Goal: Task Accomplishment & Management: Manage account settings

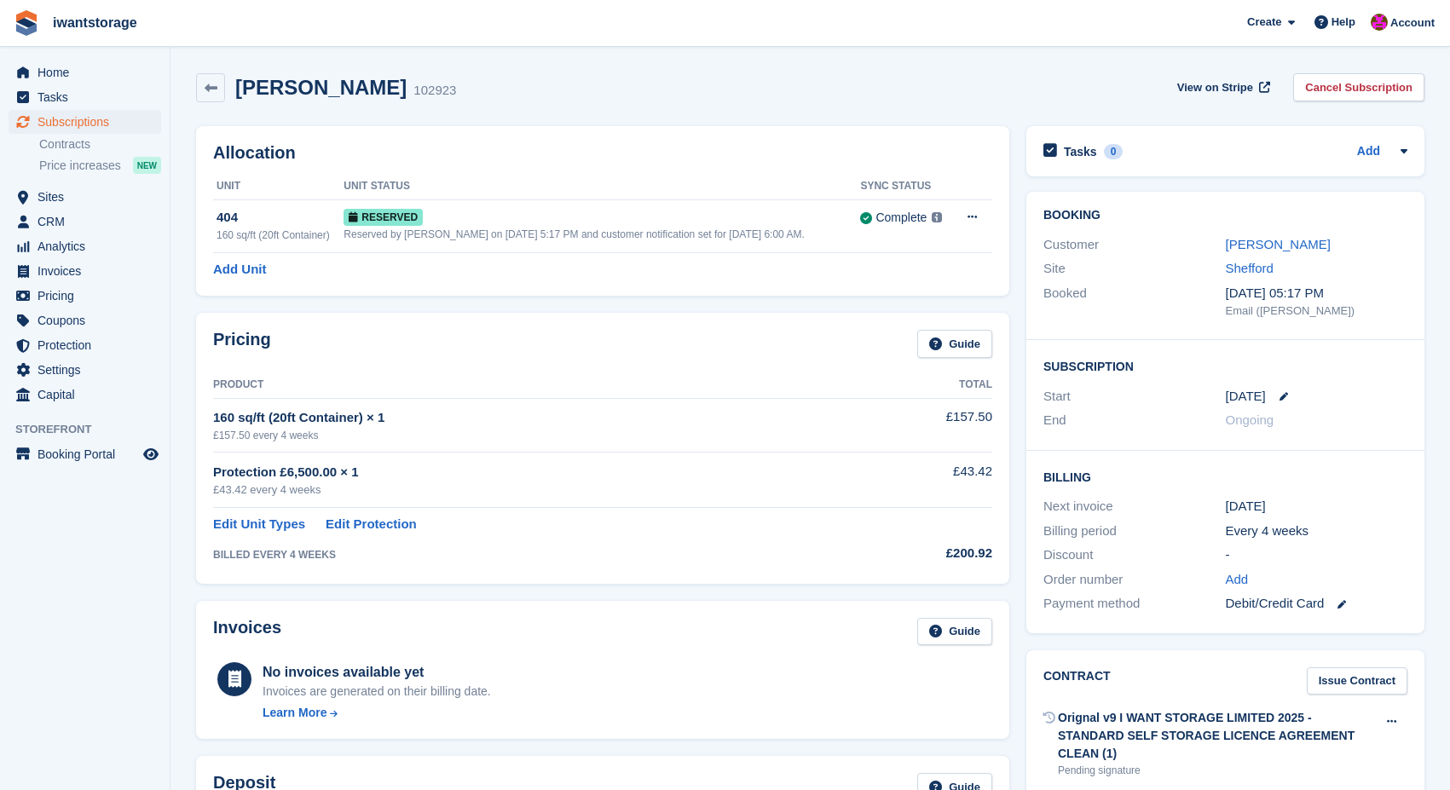
click at [58, 72] on span "Home" at bounding box center [88, 73] width 102 height 24
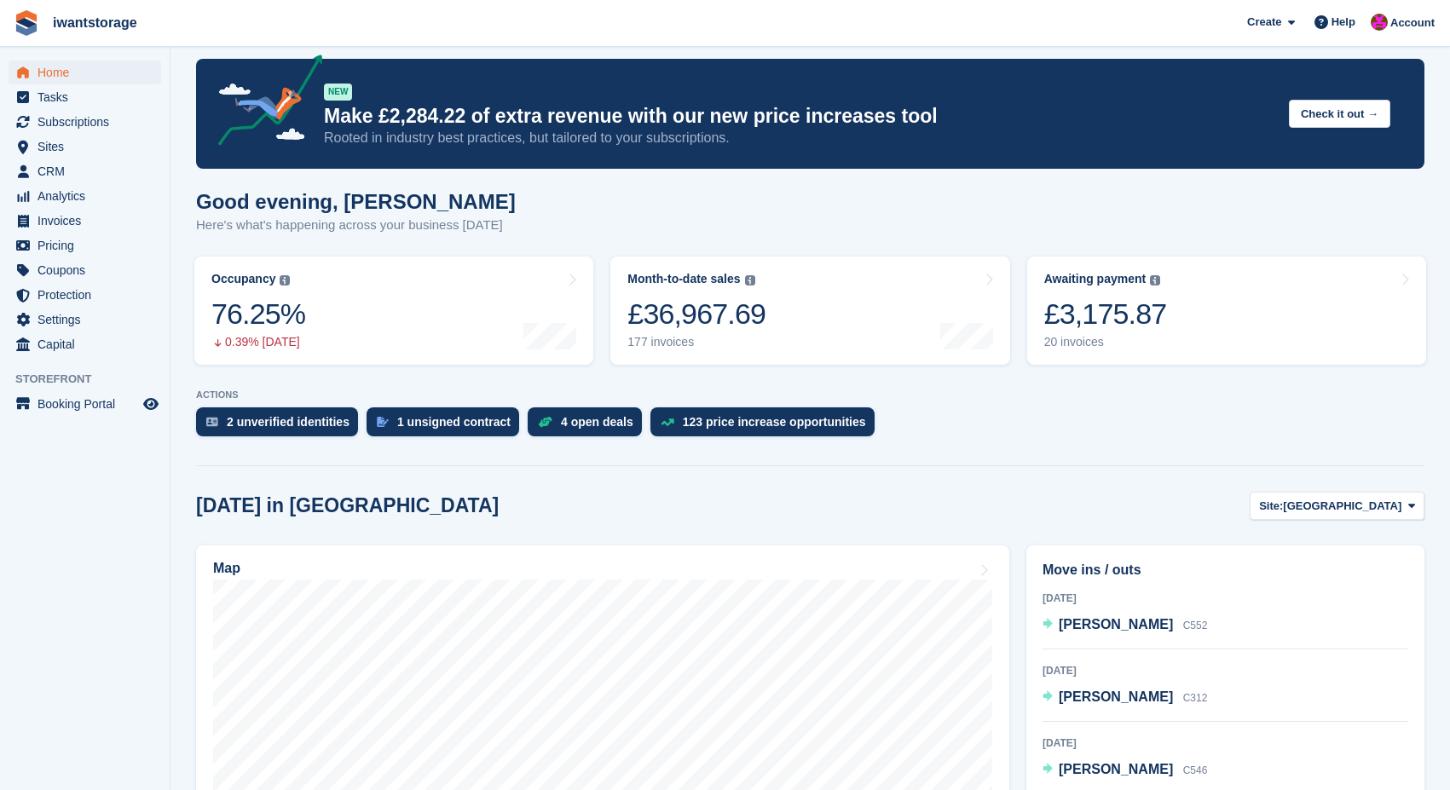
scroll to position [16, 0]
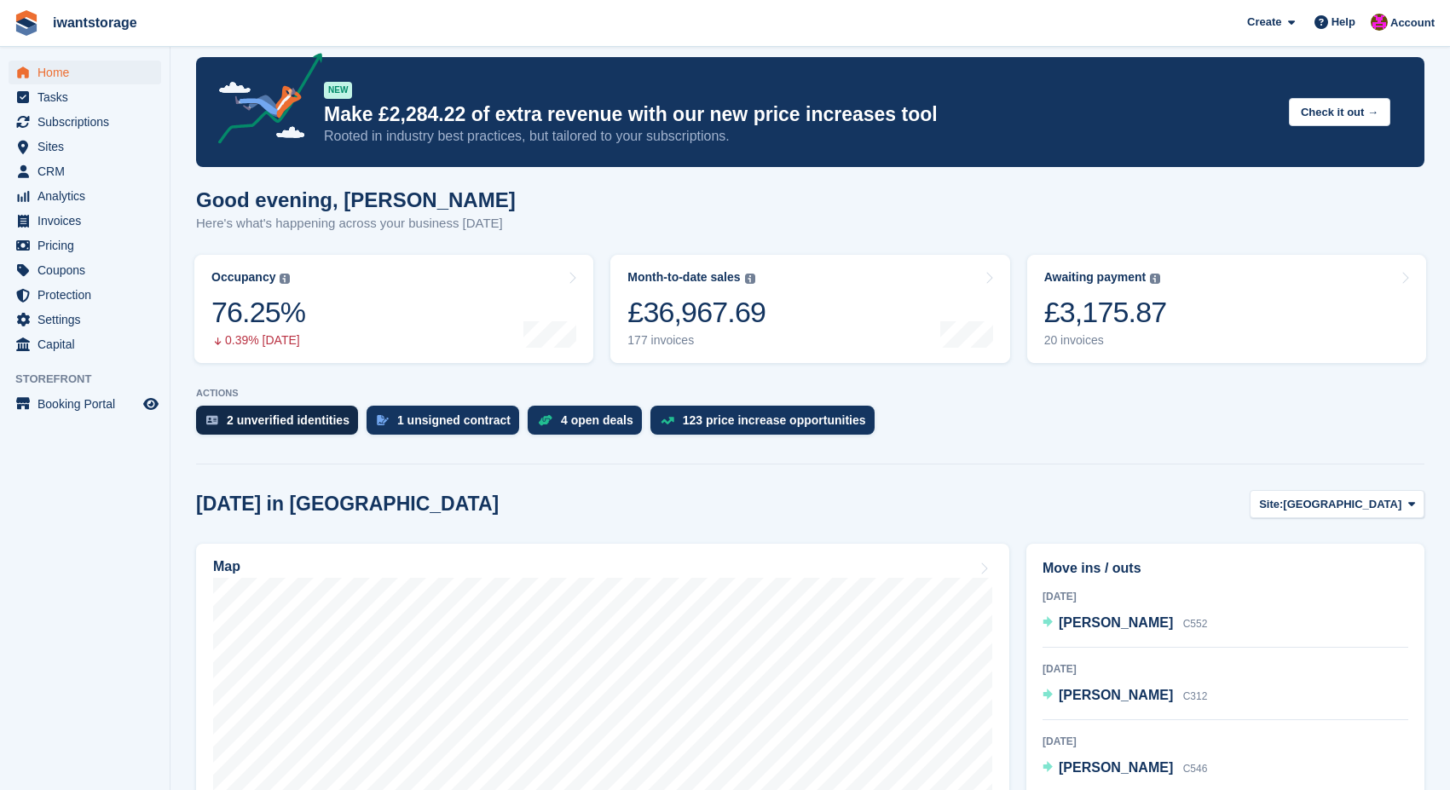
click at [322, 424] on div "2 unverified identities" at bounding box center [288, 420] width 123 height 14
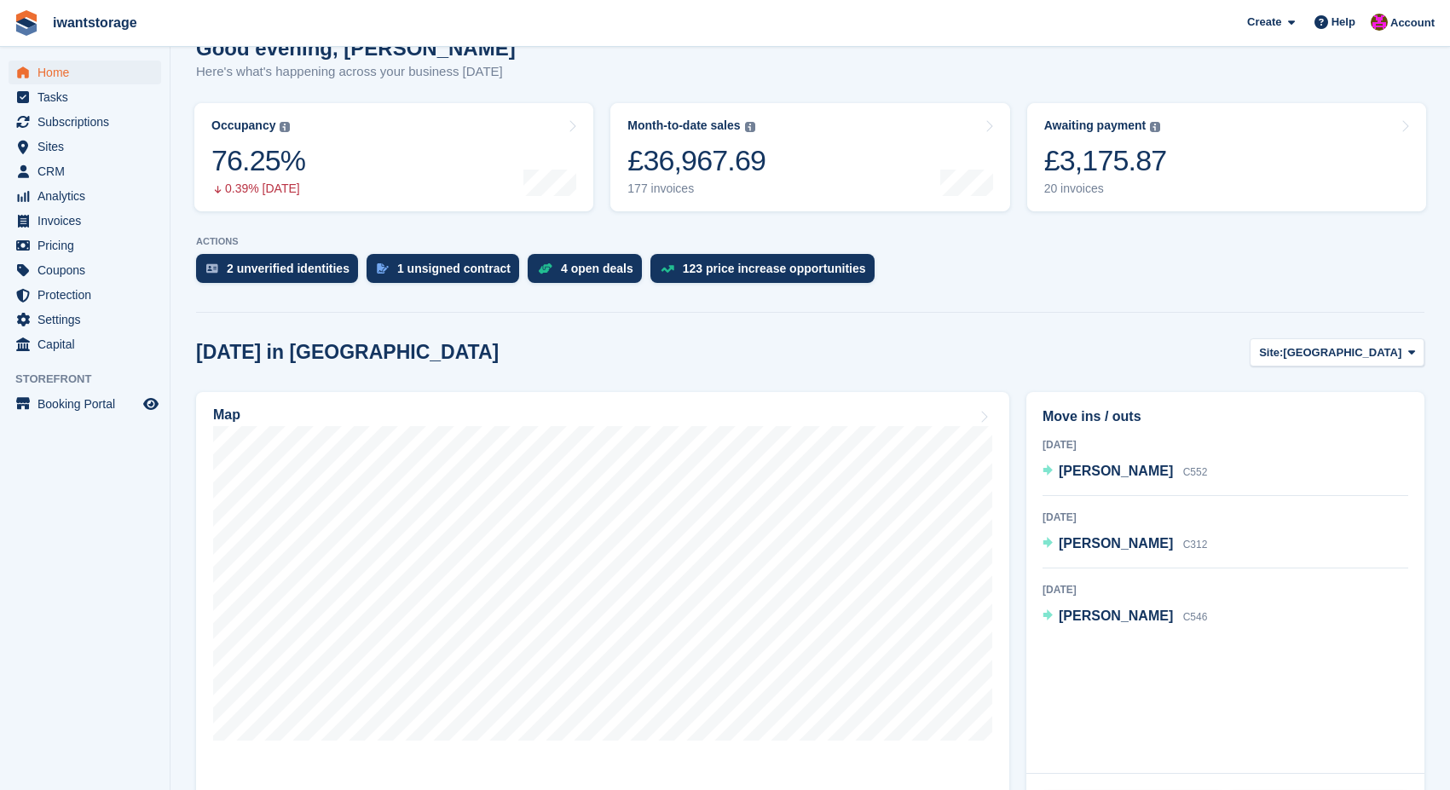
scroll to position [169, 0]
click at [1283, 356] on span "Site:" at bounding box center [1271, 351] width 24 height 17
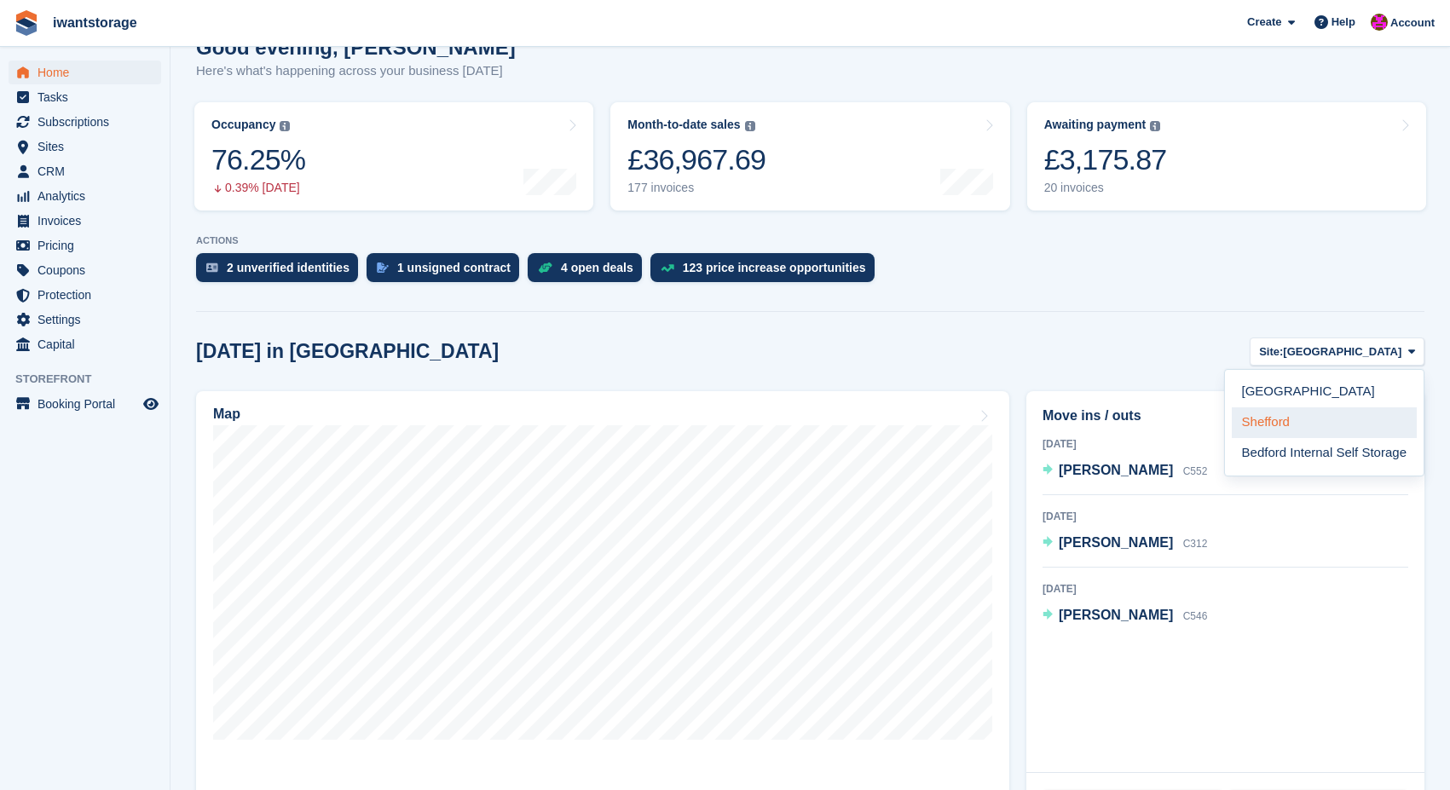
click at [1265, 427] on link "Shefford" at bounding box center [1323, 422] width 185 height 31
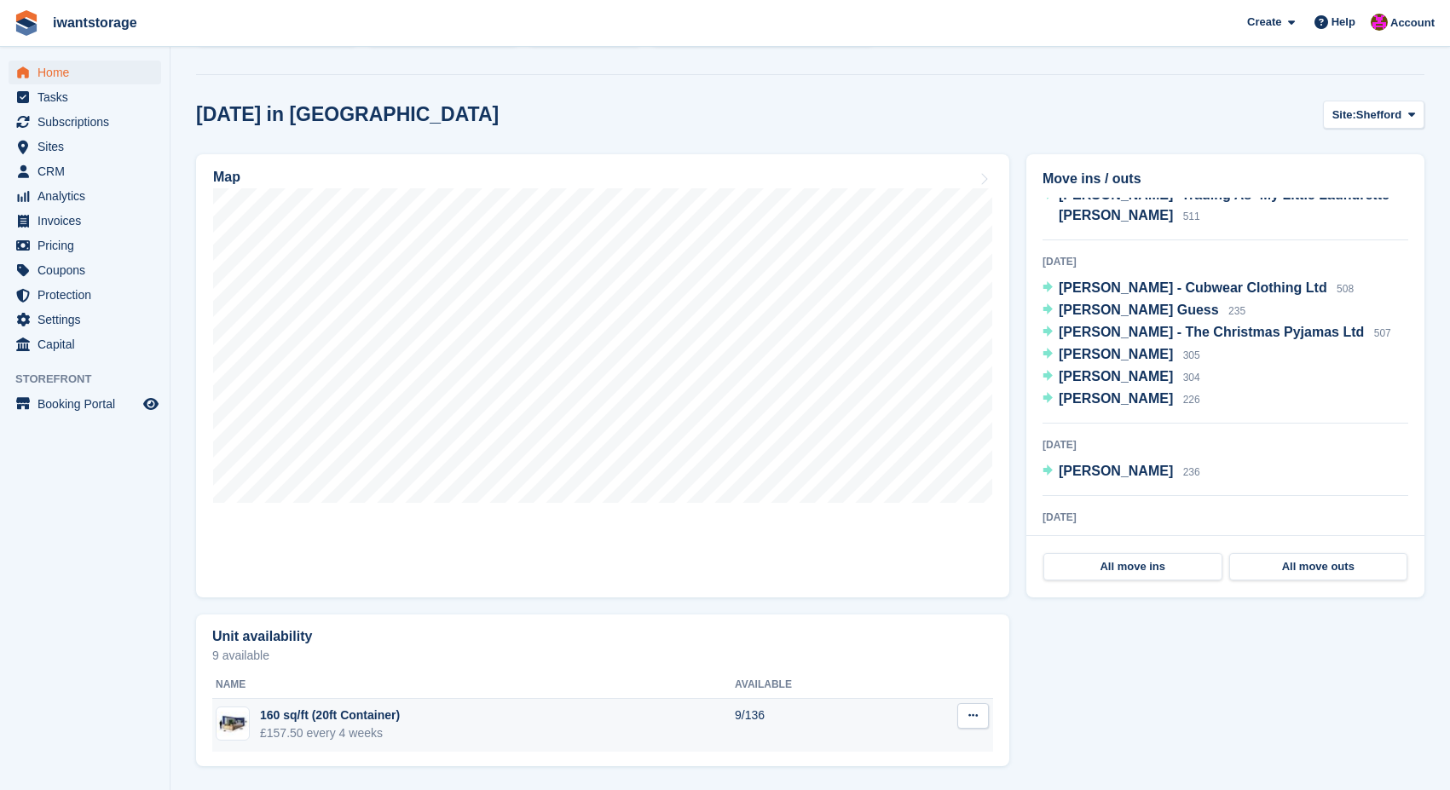
scroll to position [406, 0]
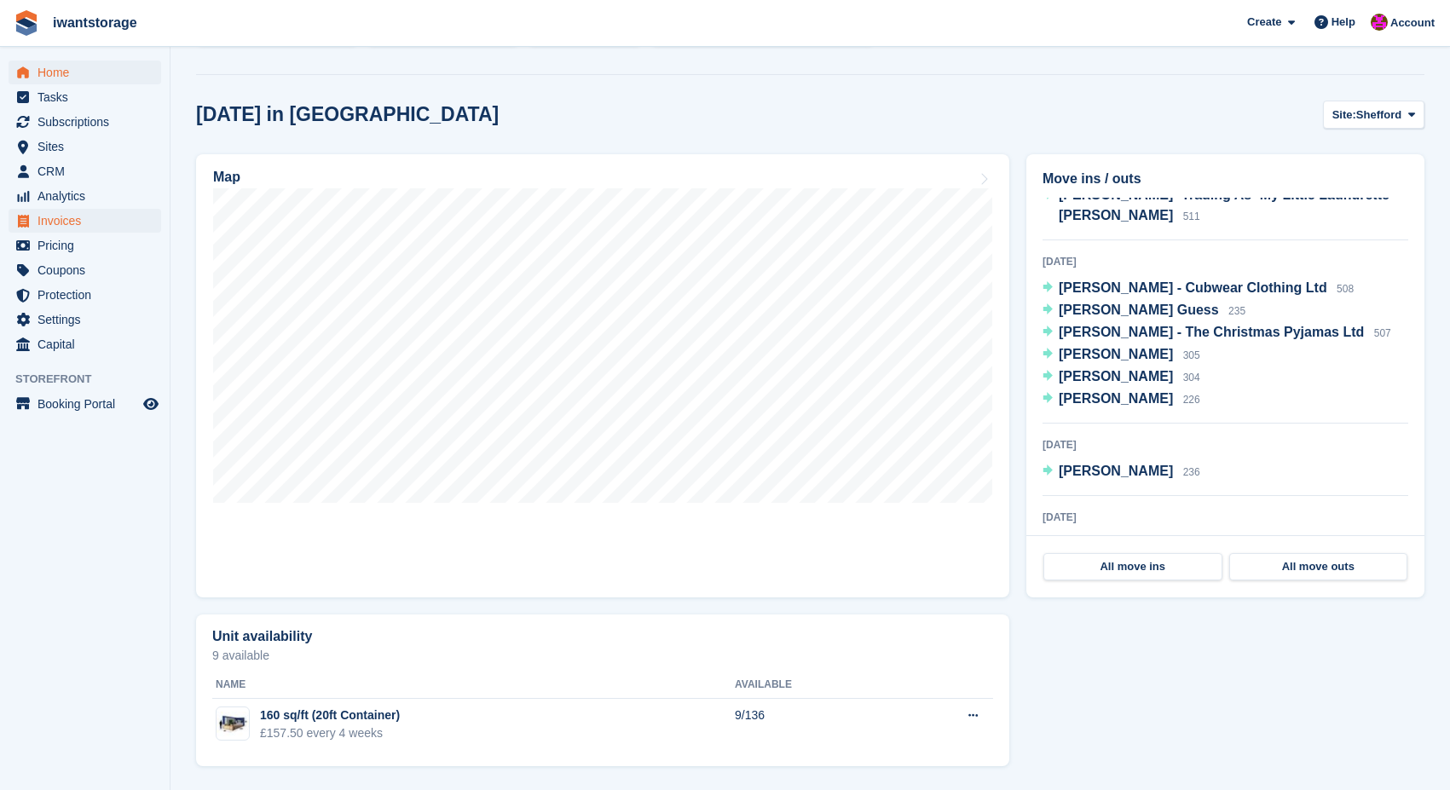
click at [56, 222] on span "Invoices" at bounding box center [88, 221] width 102 height 24
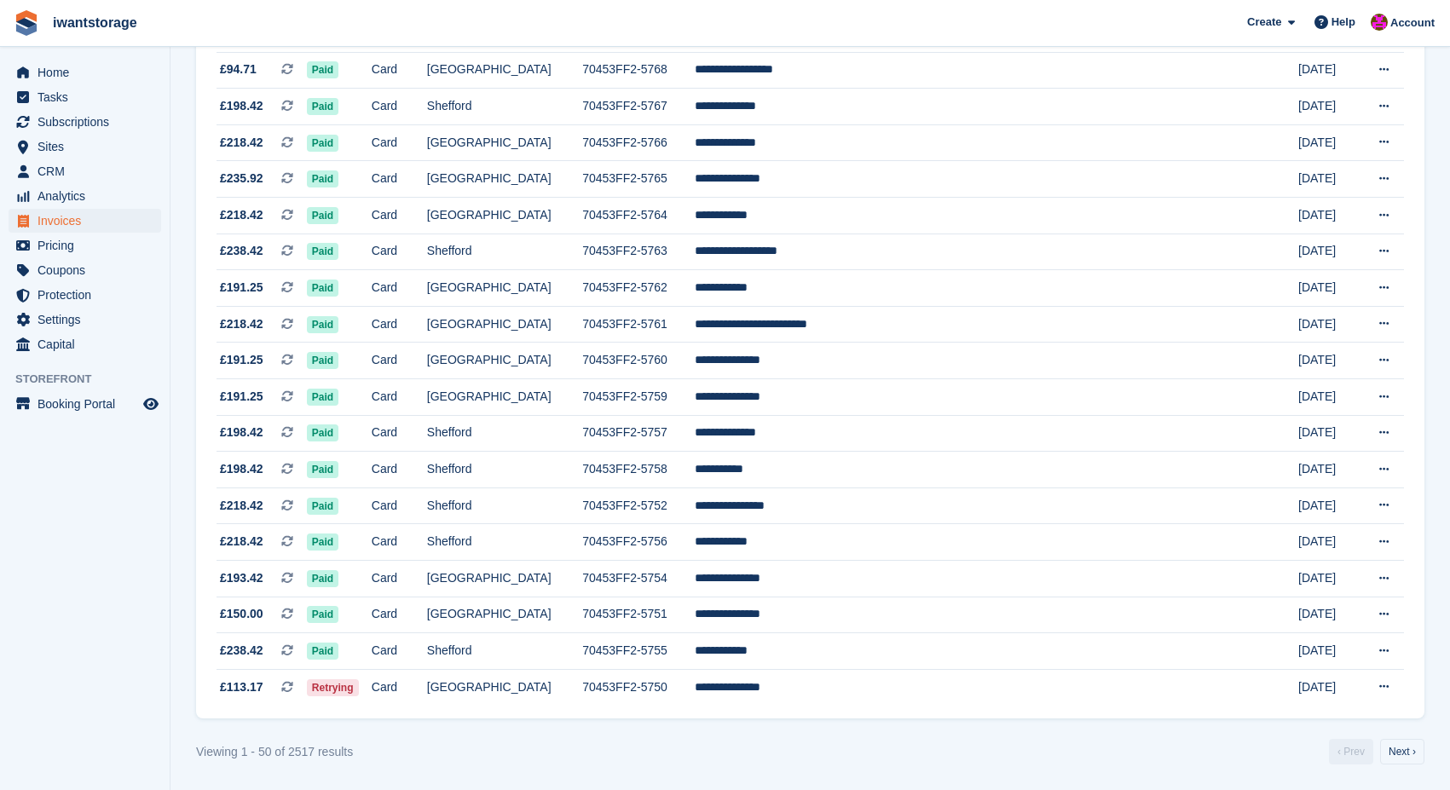
scroll to position [1438, 0]
click at [1406, 752] on link "Next ›" at bounding box center [1402, 752] width 44 height 26
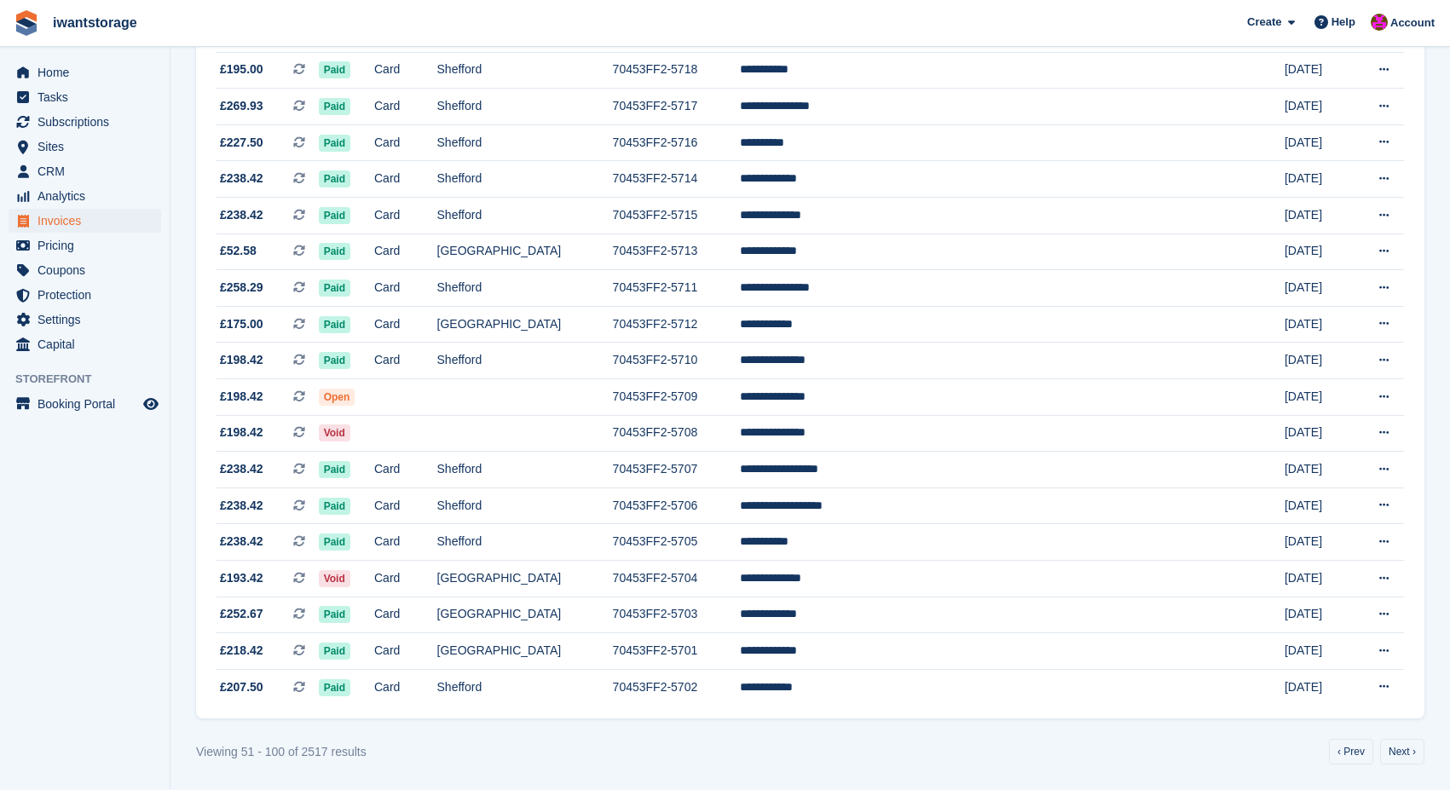
click at [1406, 752] on link "Next ›" at bounding box center [1402, 752] width 44 height 26
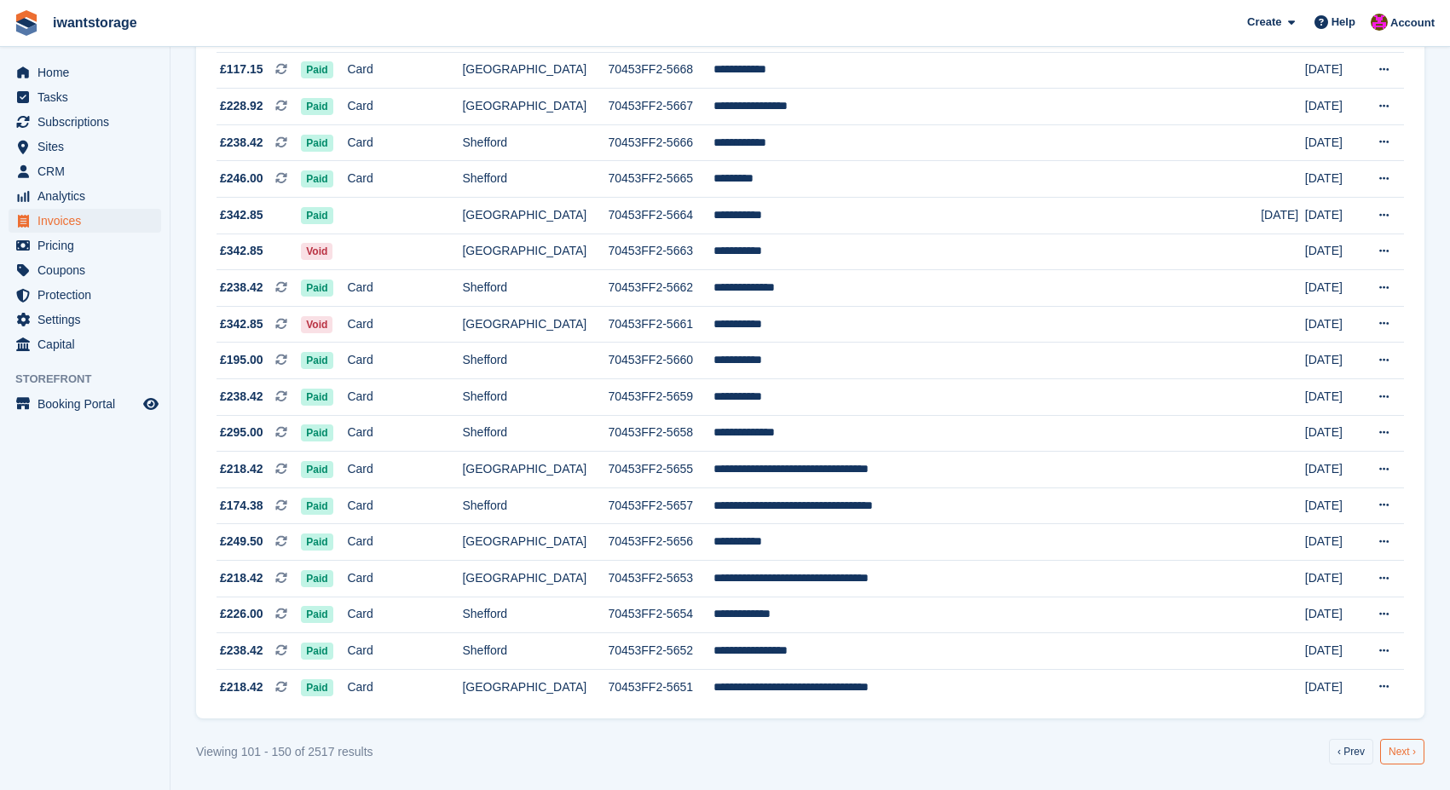
click at [1406, 752] on link "Next ›" at bounding box center [1402, 752] width 44 height 26
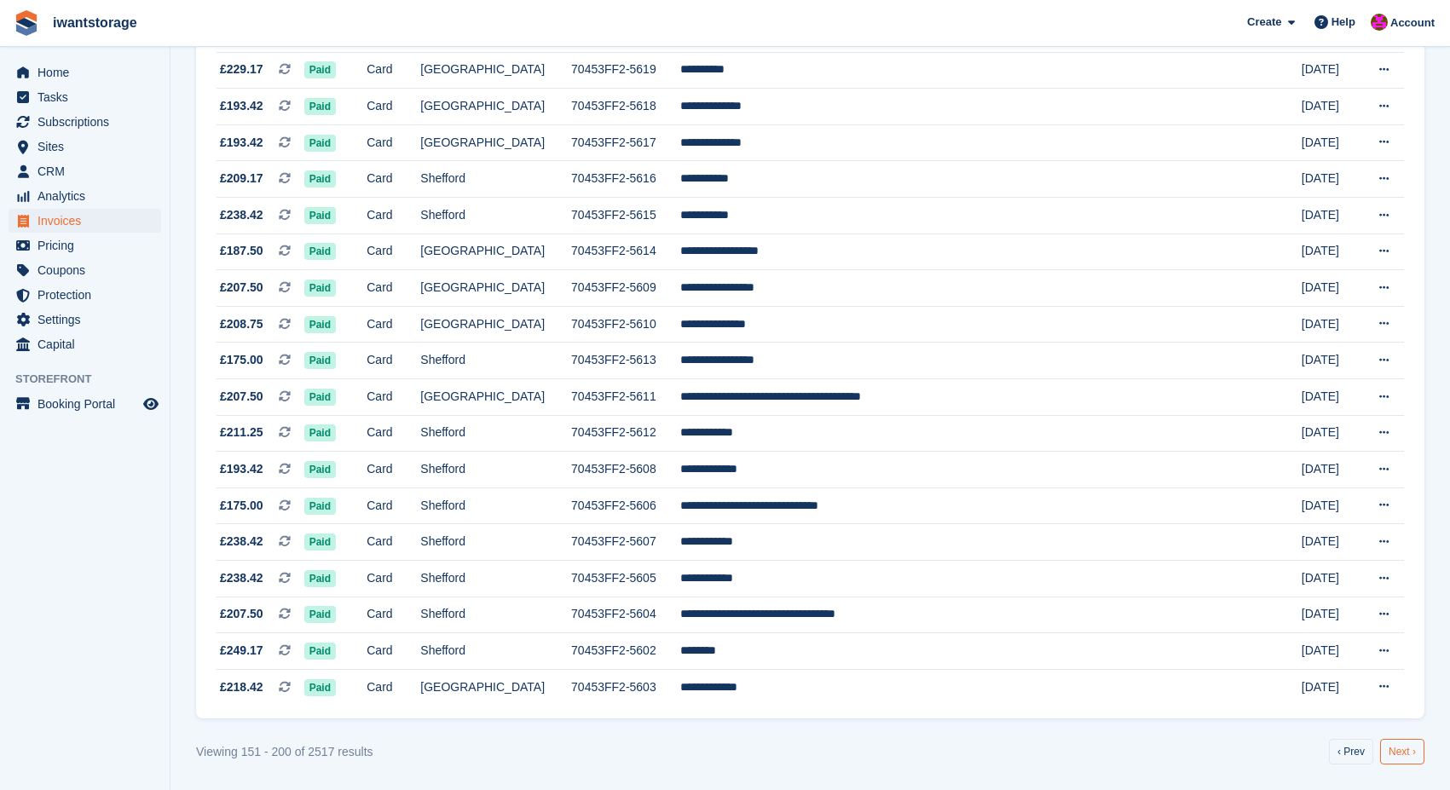
click at [1406, 752] on link "Next ›" at bounding box center [1402, 752] width 44 height 26
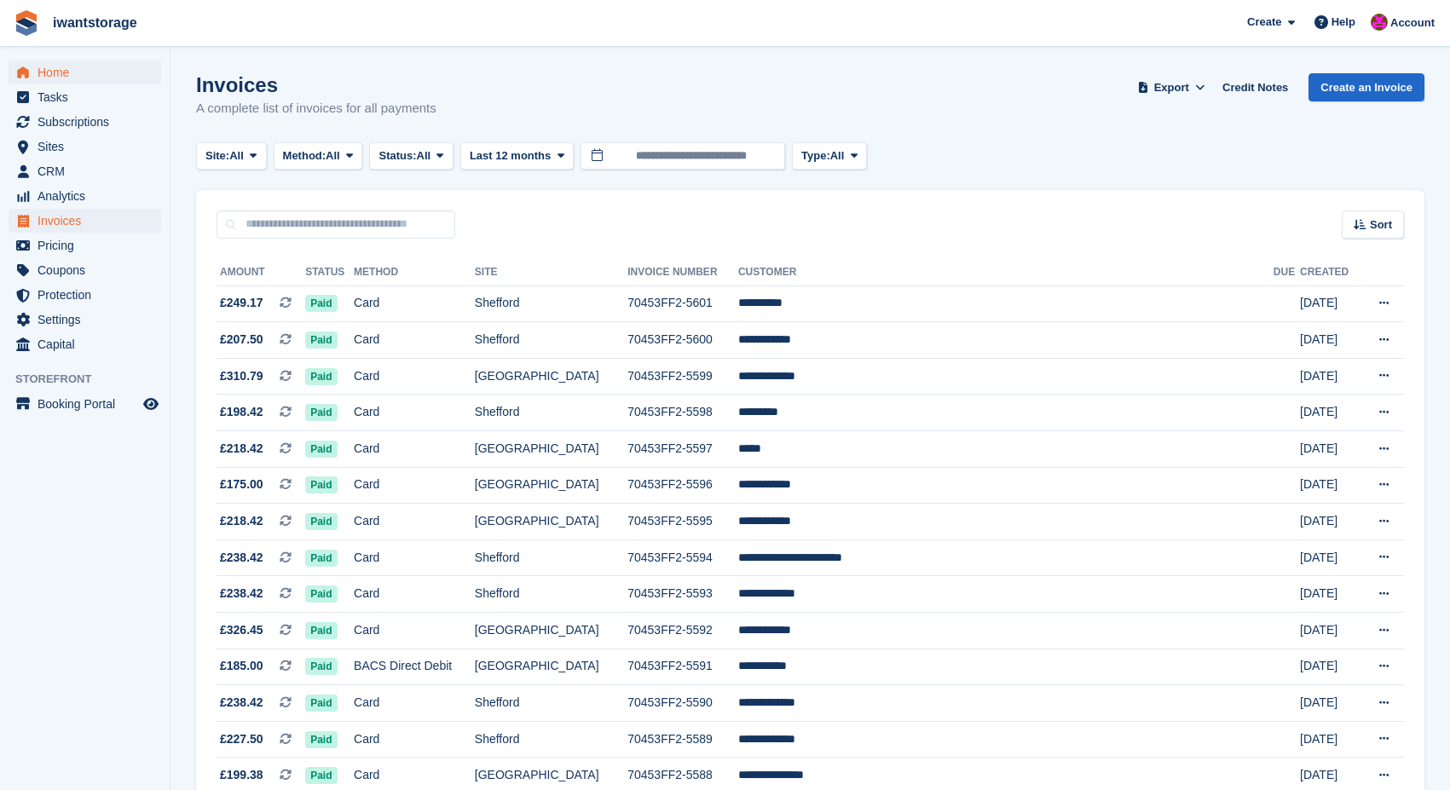
click at [66, 78] on span "Home" at bounding box center [88, 73] width 102 height 24
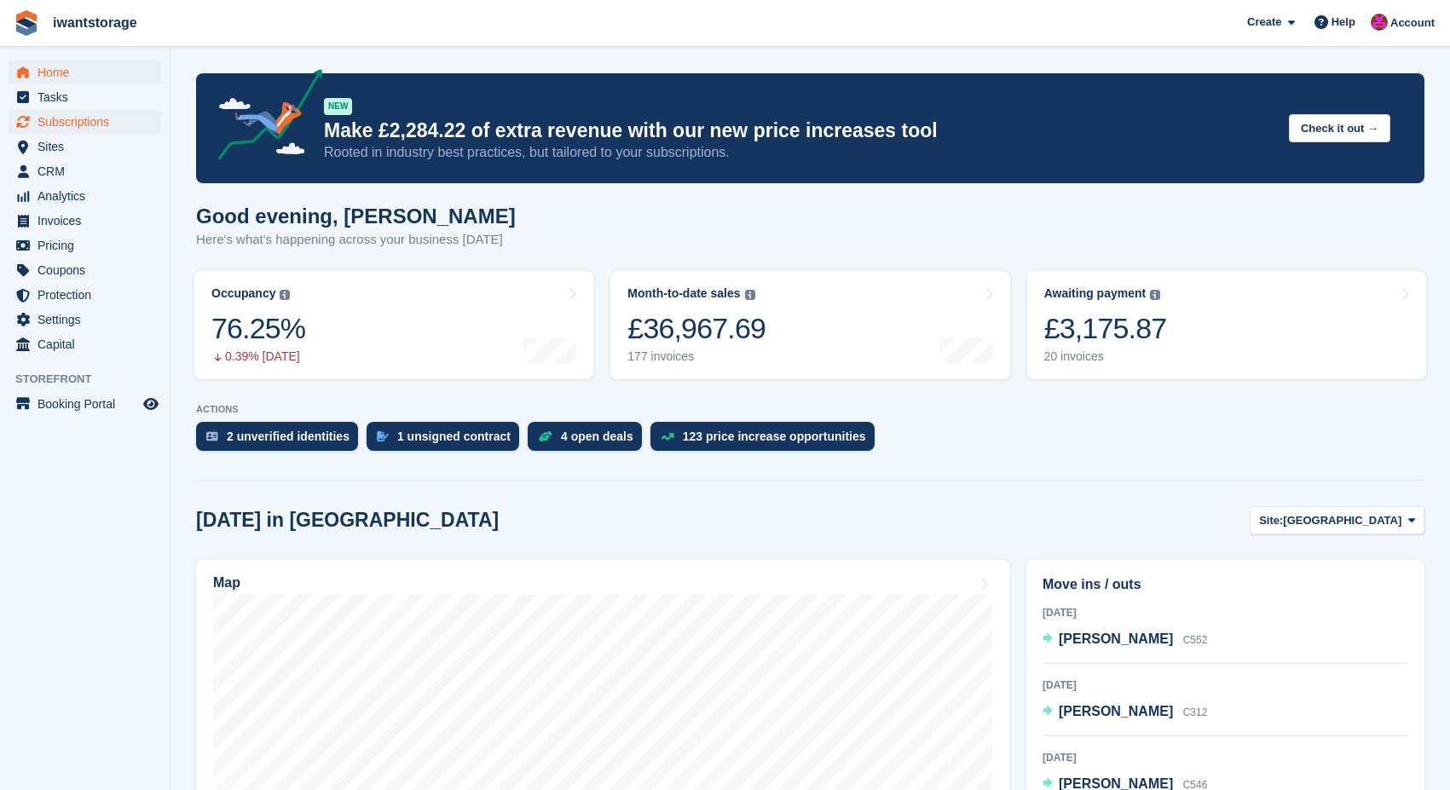
click at [92, 128] on span "Subscriptions" at bounding box center [88, 122] width 102 height 24
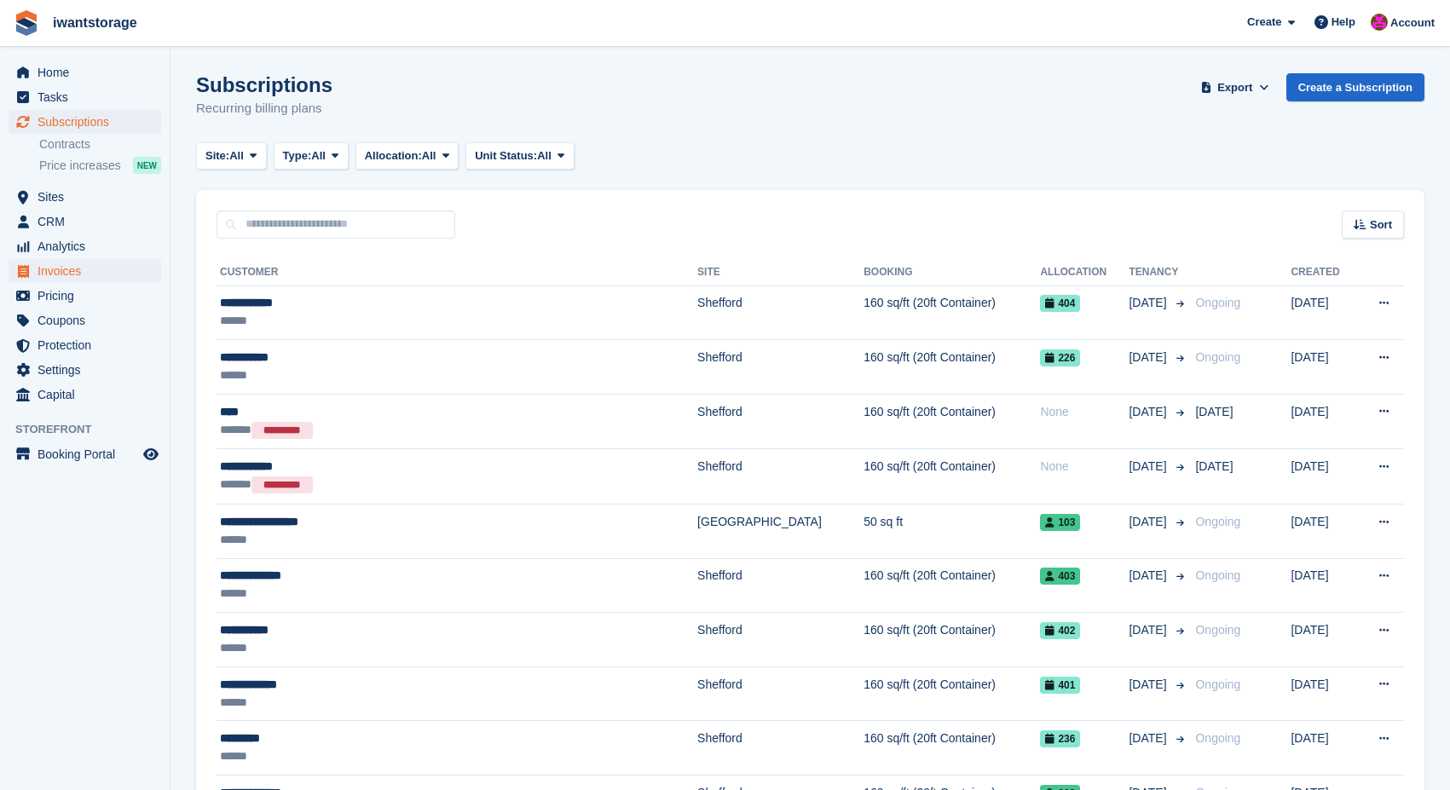
click at [66, 275] on span "Invoices" at bounding box center [88, 271] width 102 height 24
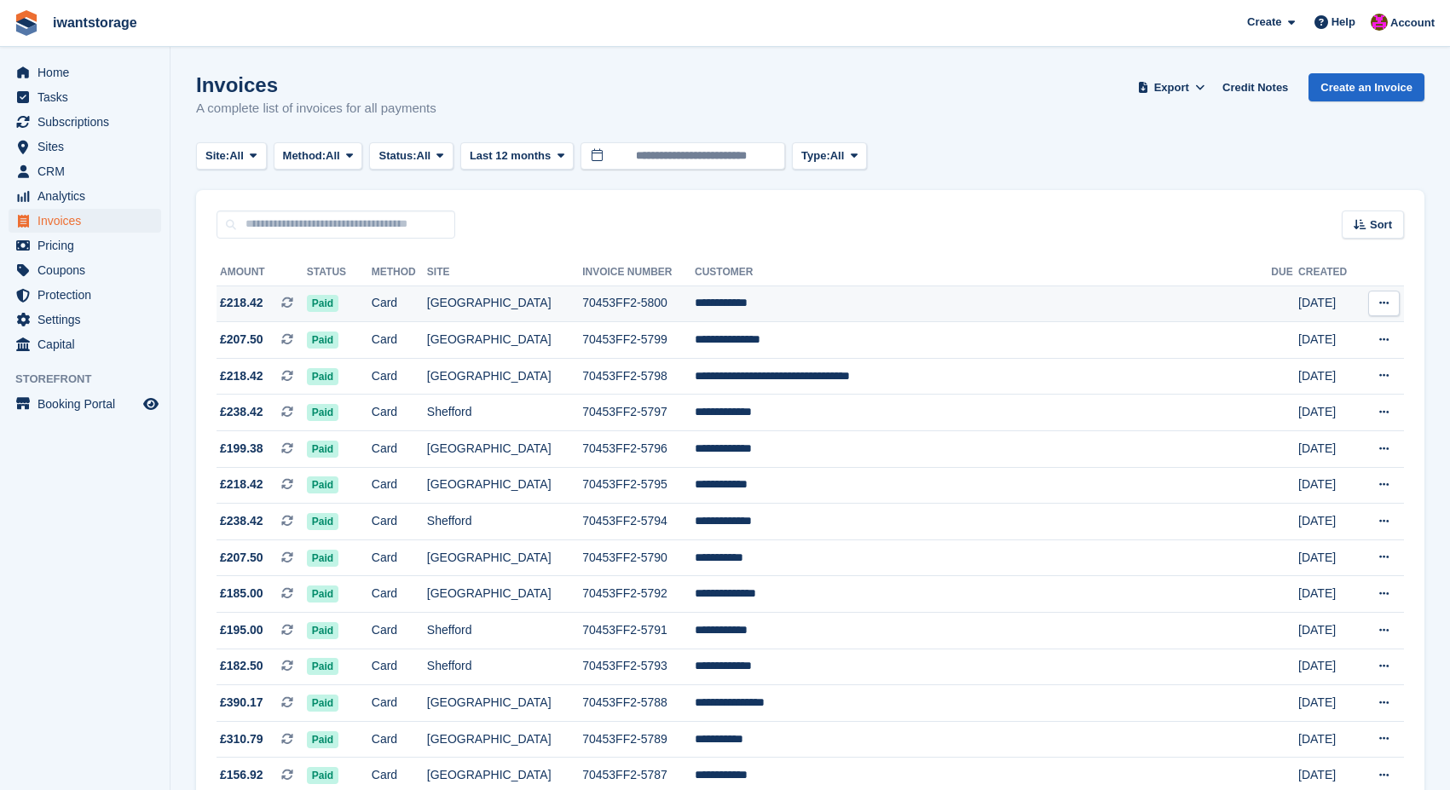
click at [249, 306] on span "£218.42" at bounding box center [241, 303] width 43 height 18
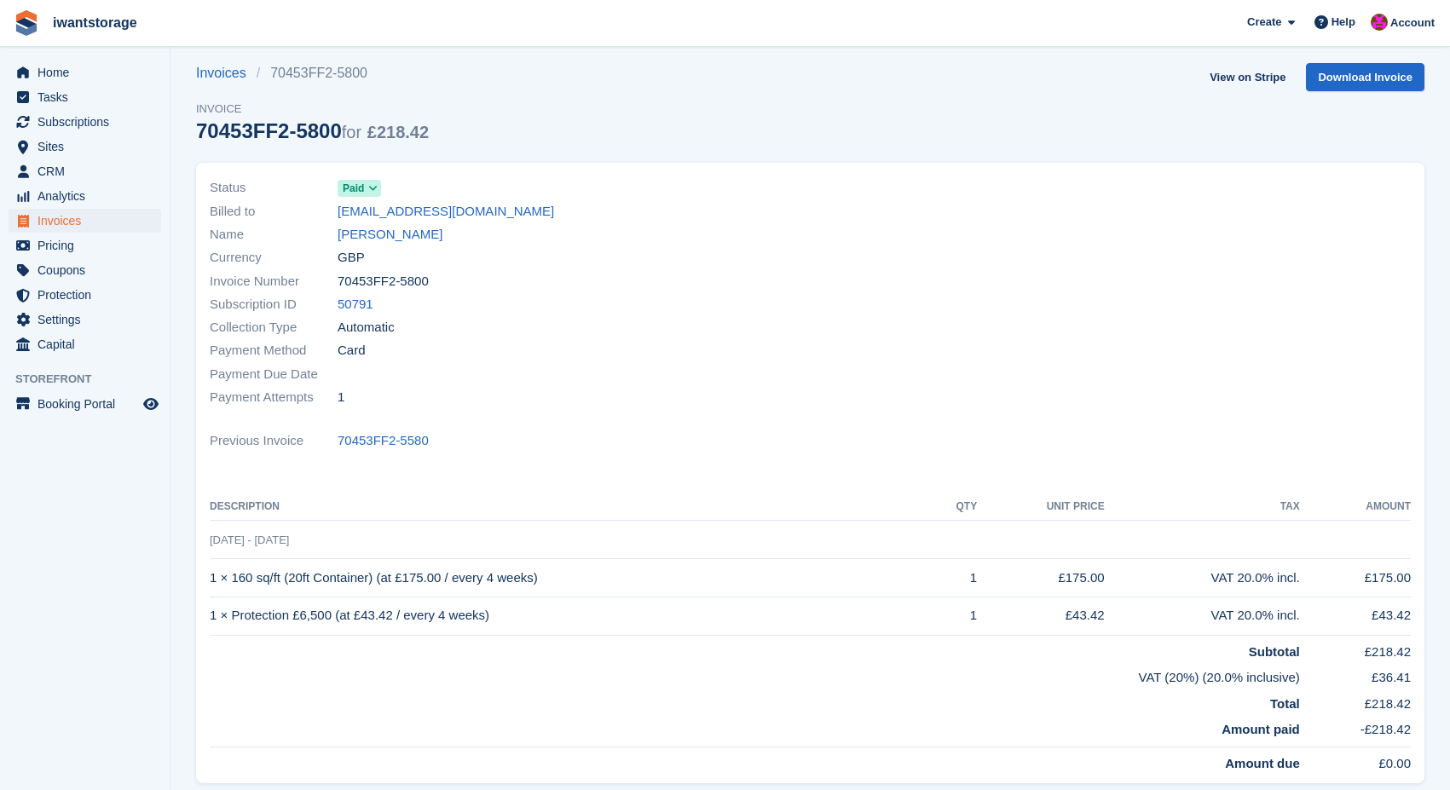
scroll to position [14, 0]
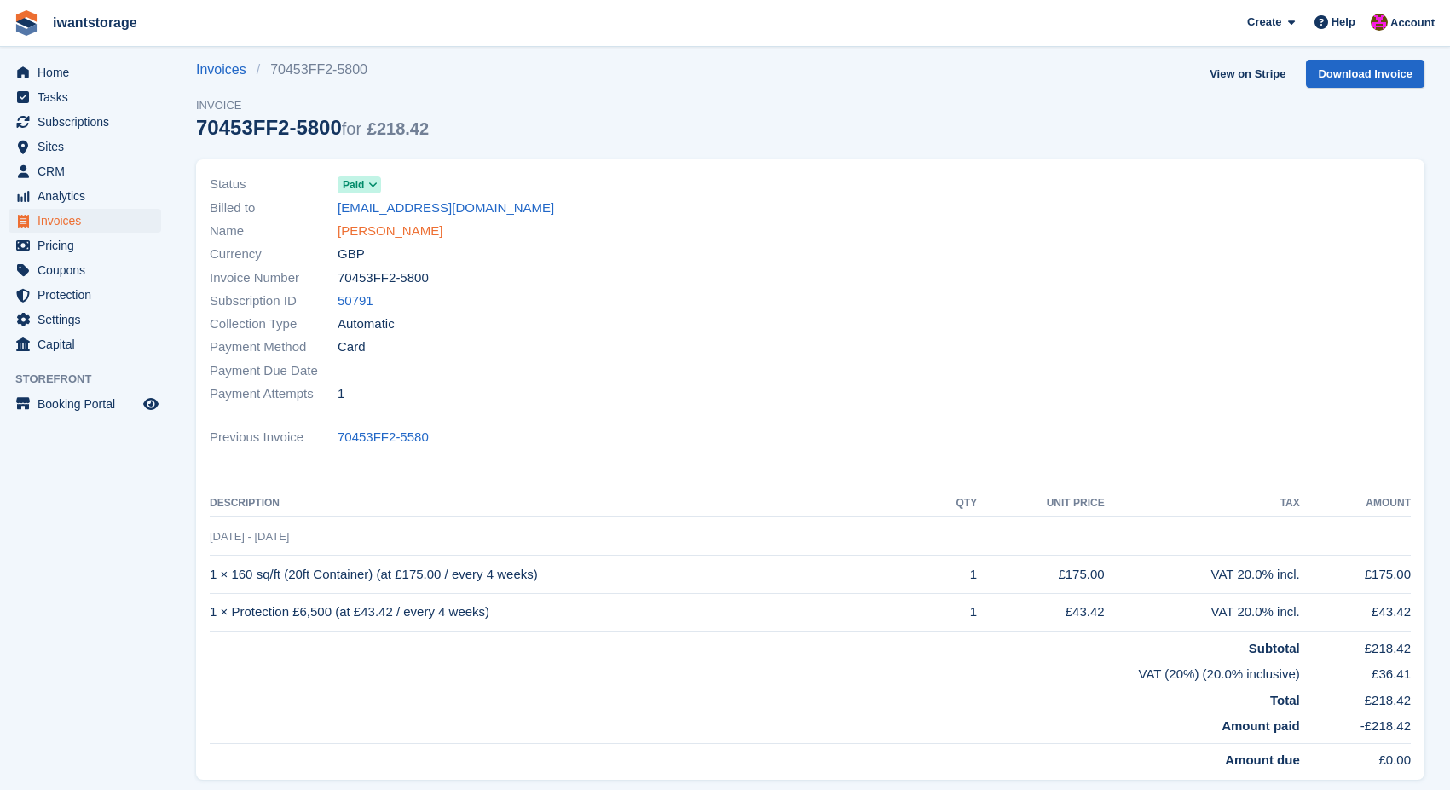
click at [389, 233] on link "Oscar Barlow" at bounding box center [389, 232] width 105 height 20
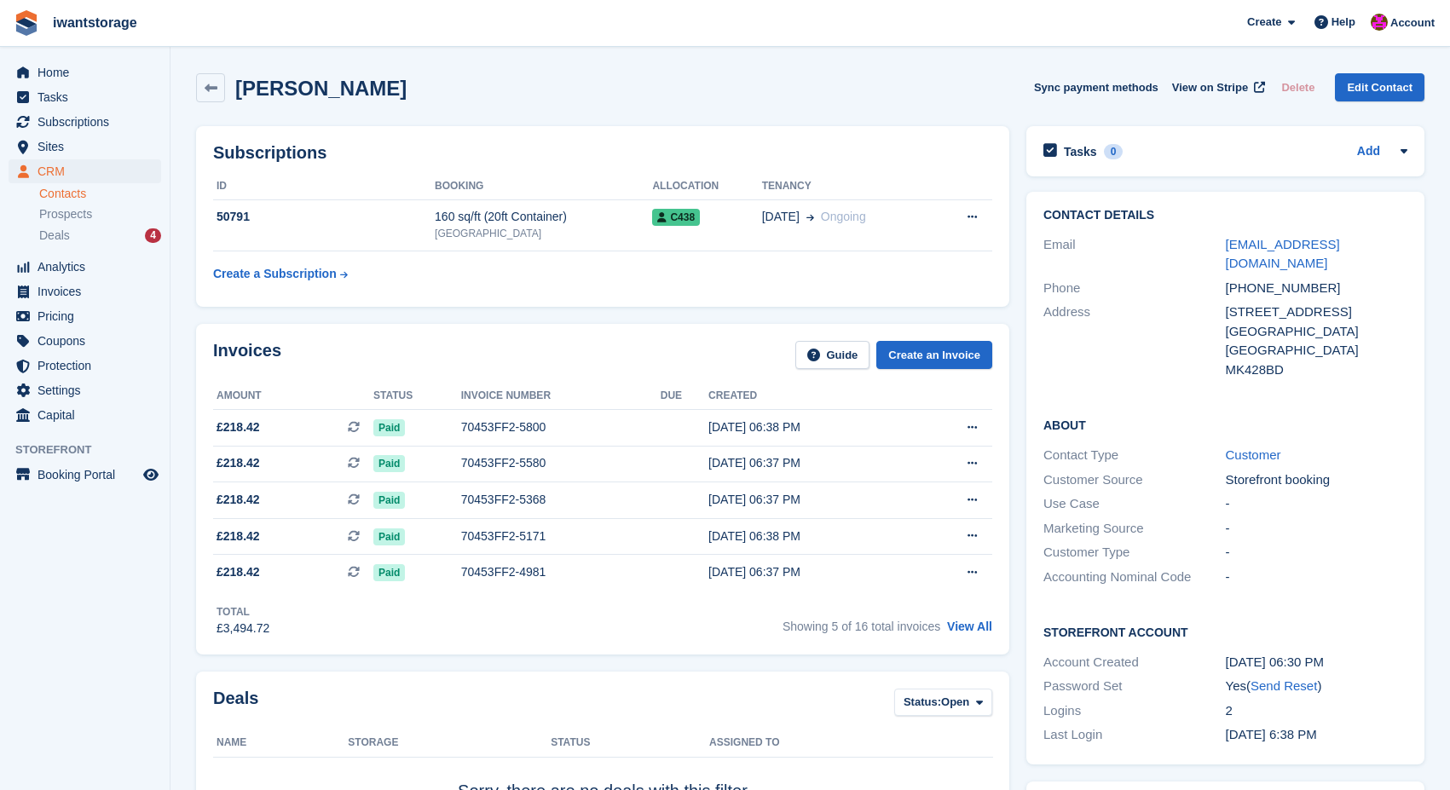
click at [63, 55] on div "Home Tasks Subscriptions Subscriptions Subscriptions Contracts Price increases …" at bounding box center [85, 241] width 170 height 374
click at [55, 71] on span "Home" at bounding box center [88, 73] width 102 height 24
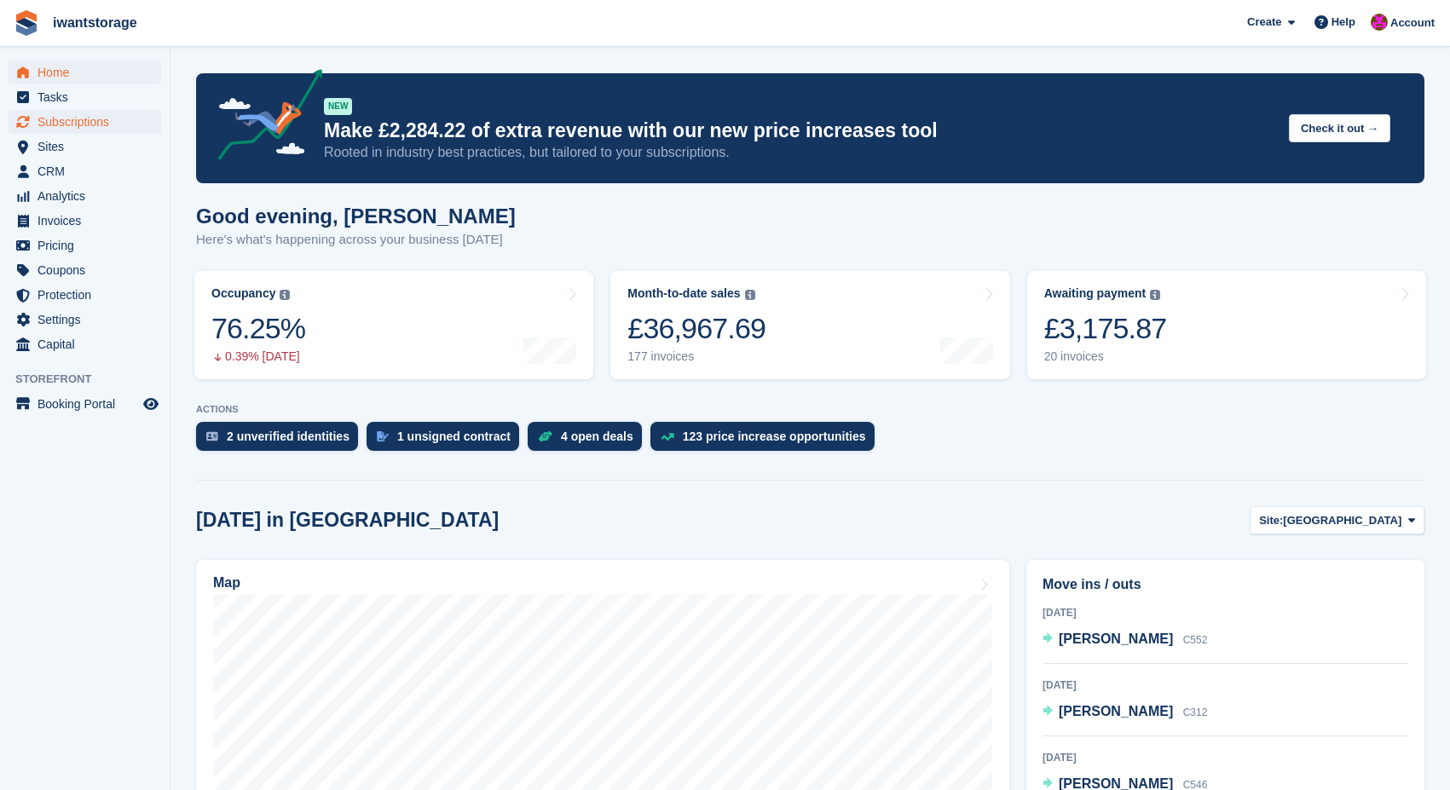
click at [84, 121] on span "Subscriptions" at bounding box center [88, 122] width 102 height 24
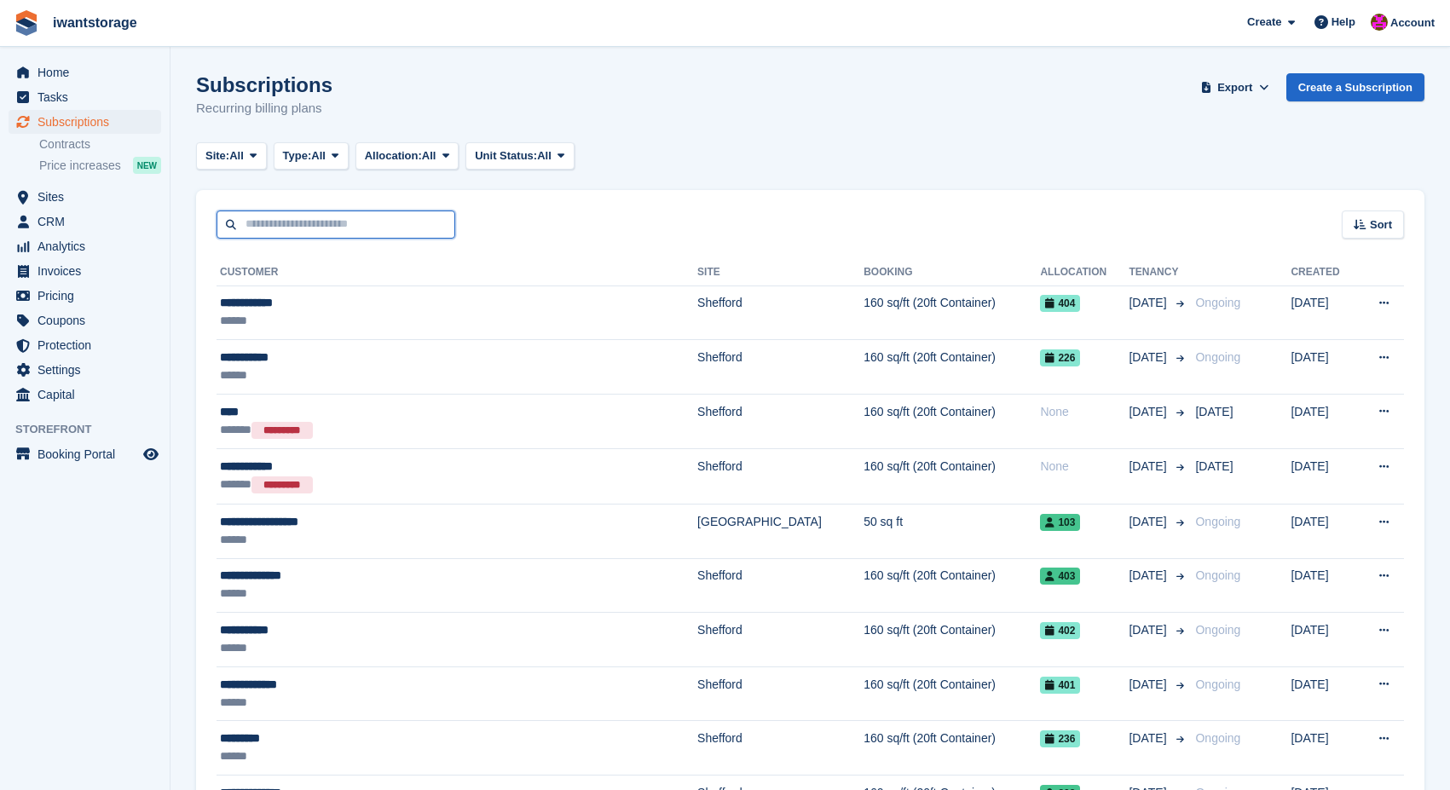
click at [268, 222] on input "text" at bounding box center [335, 224] width 239 height 28
type input "*****"
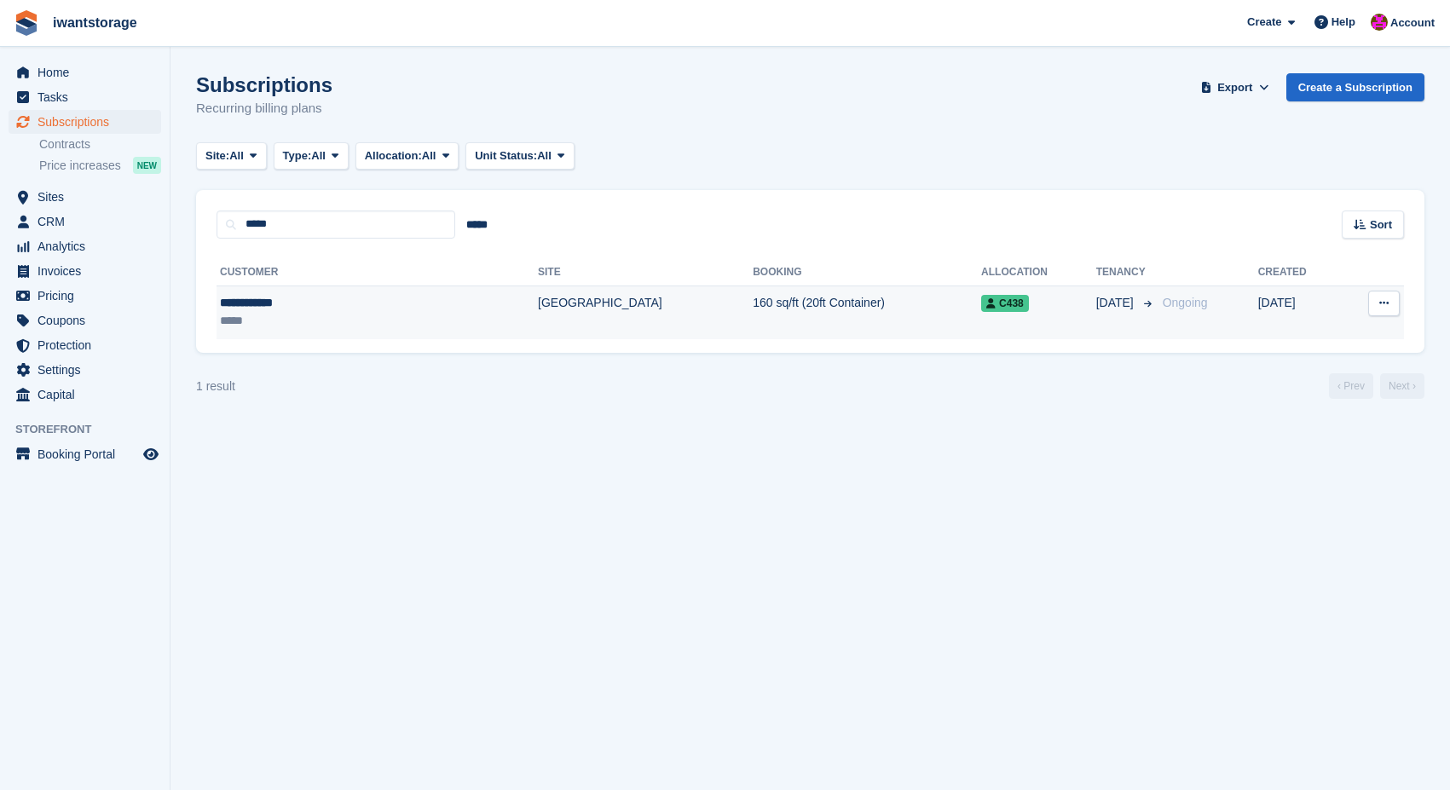
click at [280, 301] on div "**********" at bounding box center [311, 303] width 182 height 18
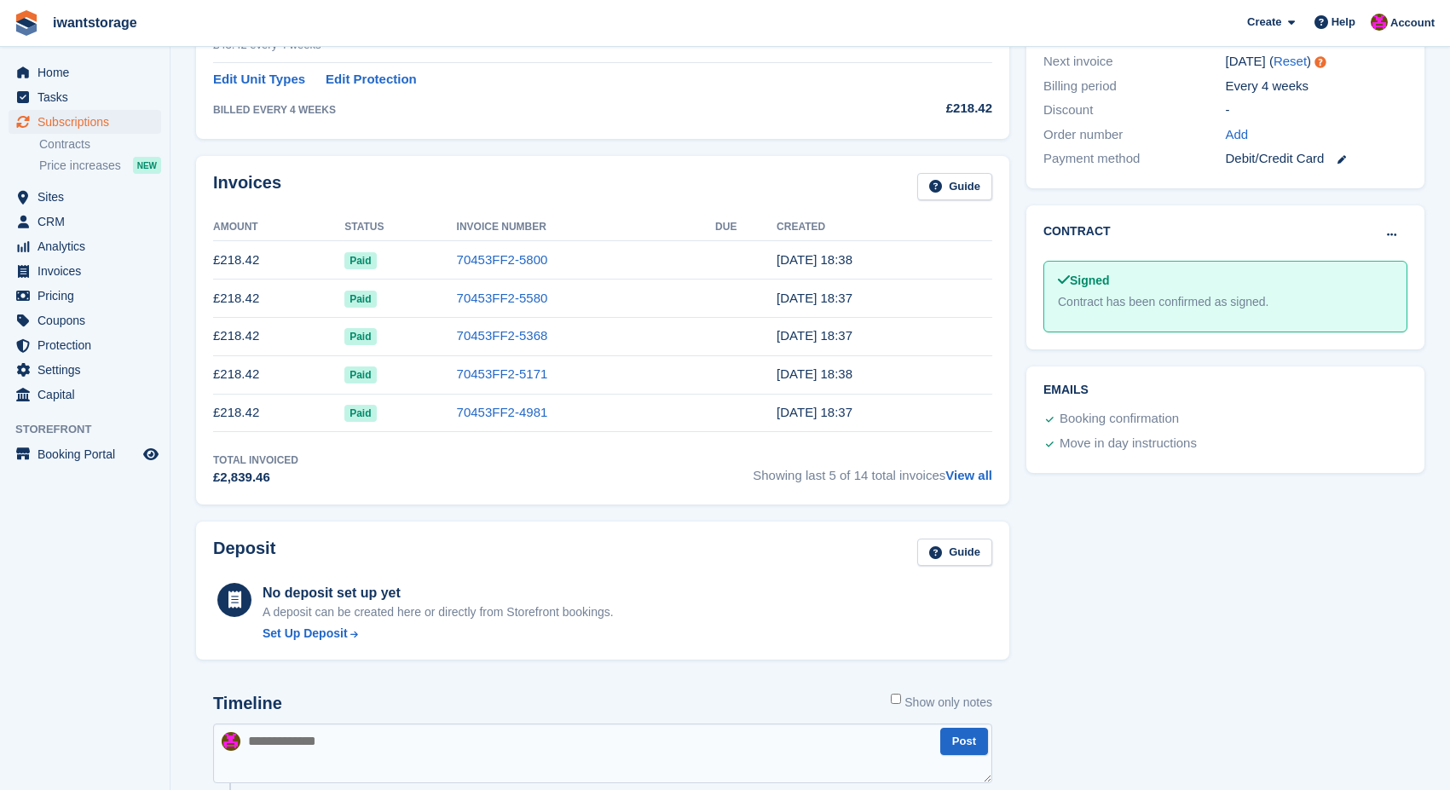
scroll to position [428, 0]
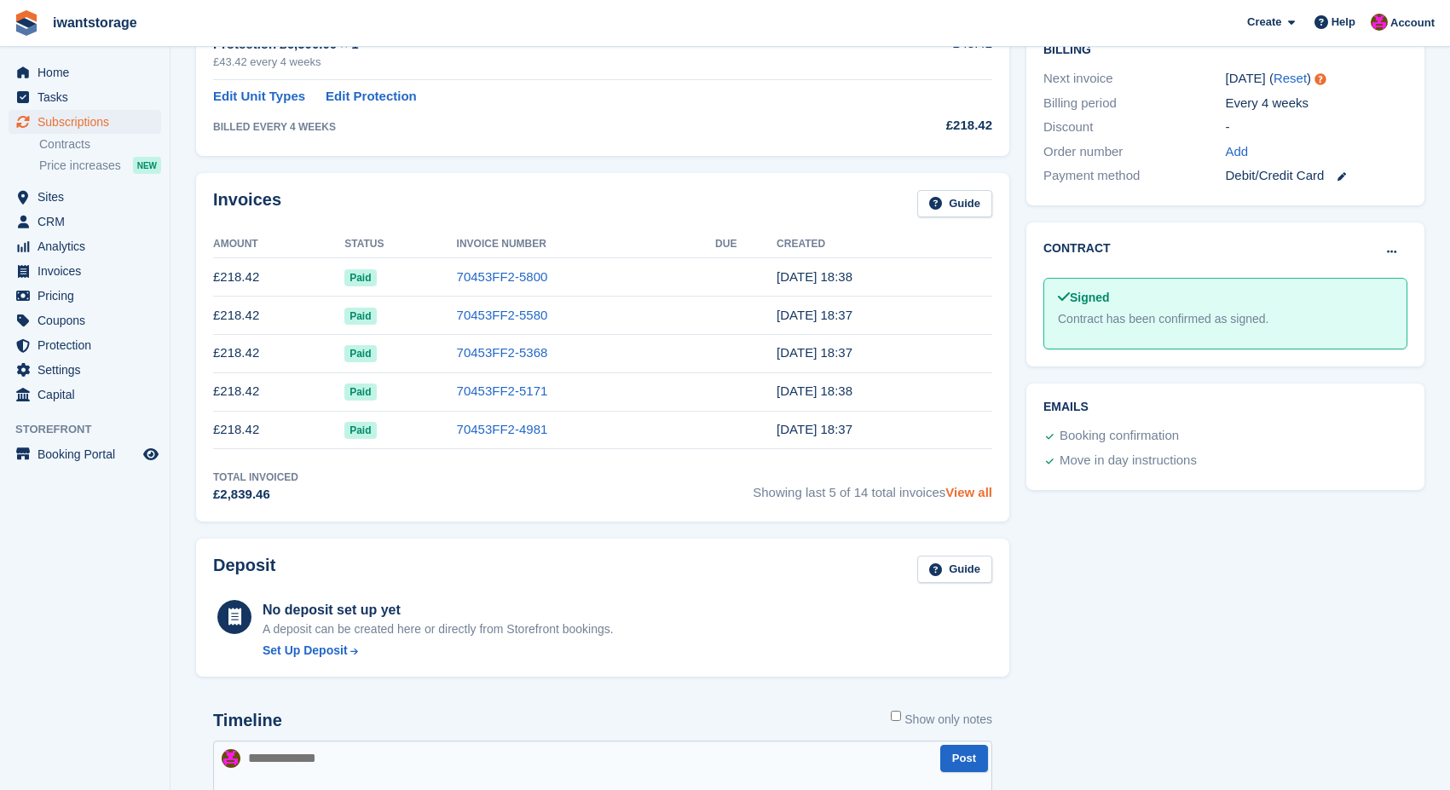
click at [972, 499] on link "View all" at bounding box center [968, 492] width 47 height 14
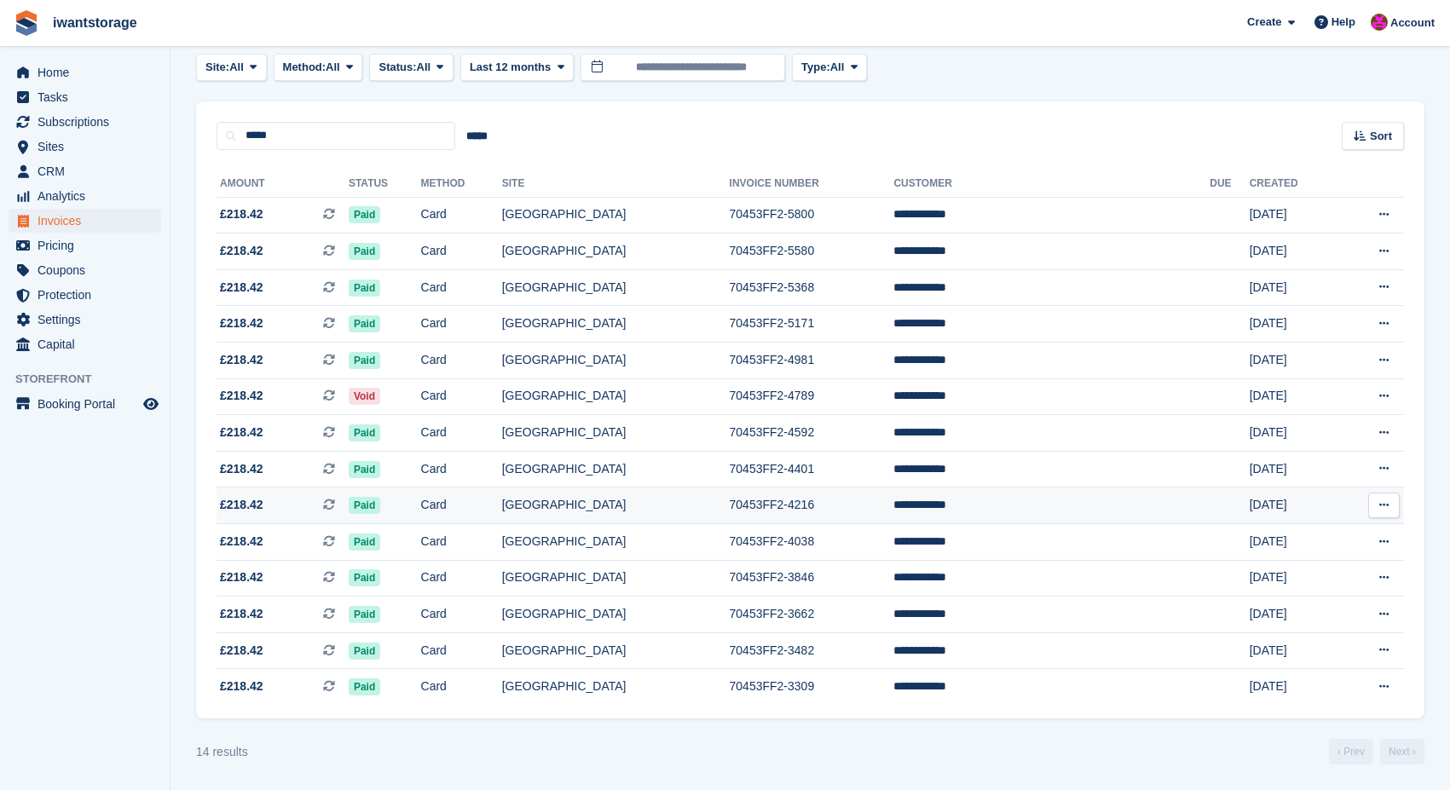
scroll to position [101, 0]
click at [65, 78] on span "Home" at bounding box center [88, 73] width 102 height 24
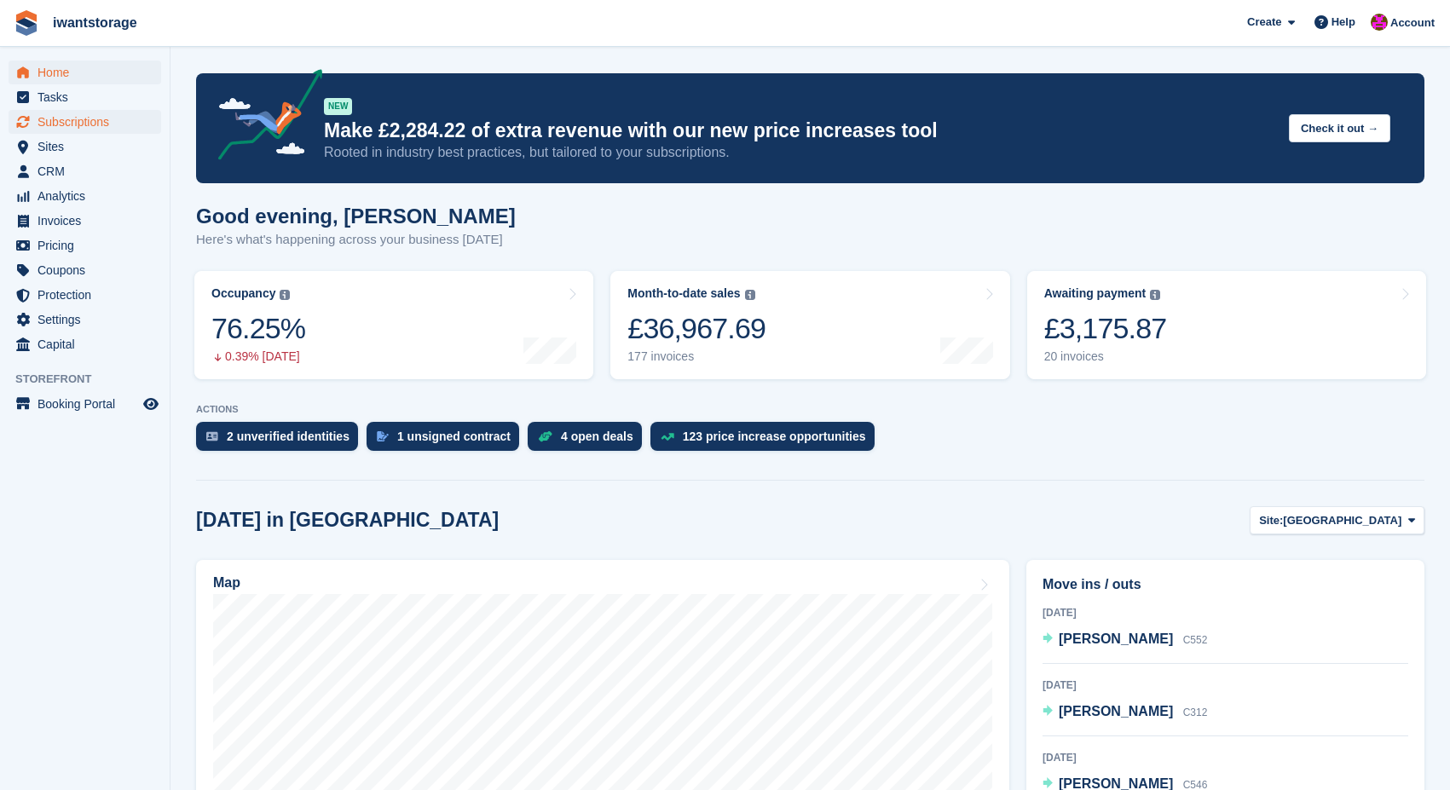
click at [100, 116] on span "Subscriptions" at bounding box center [88, 122] width 102 height 24
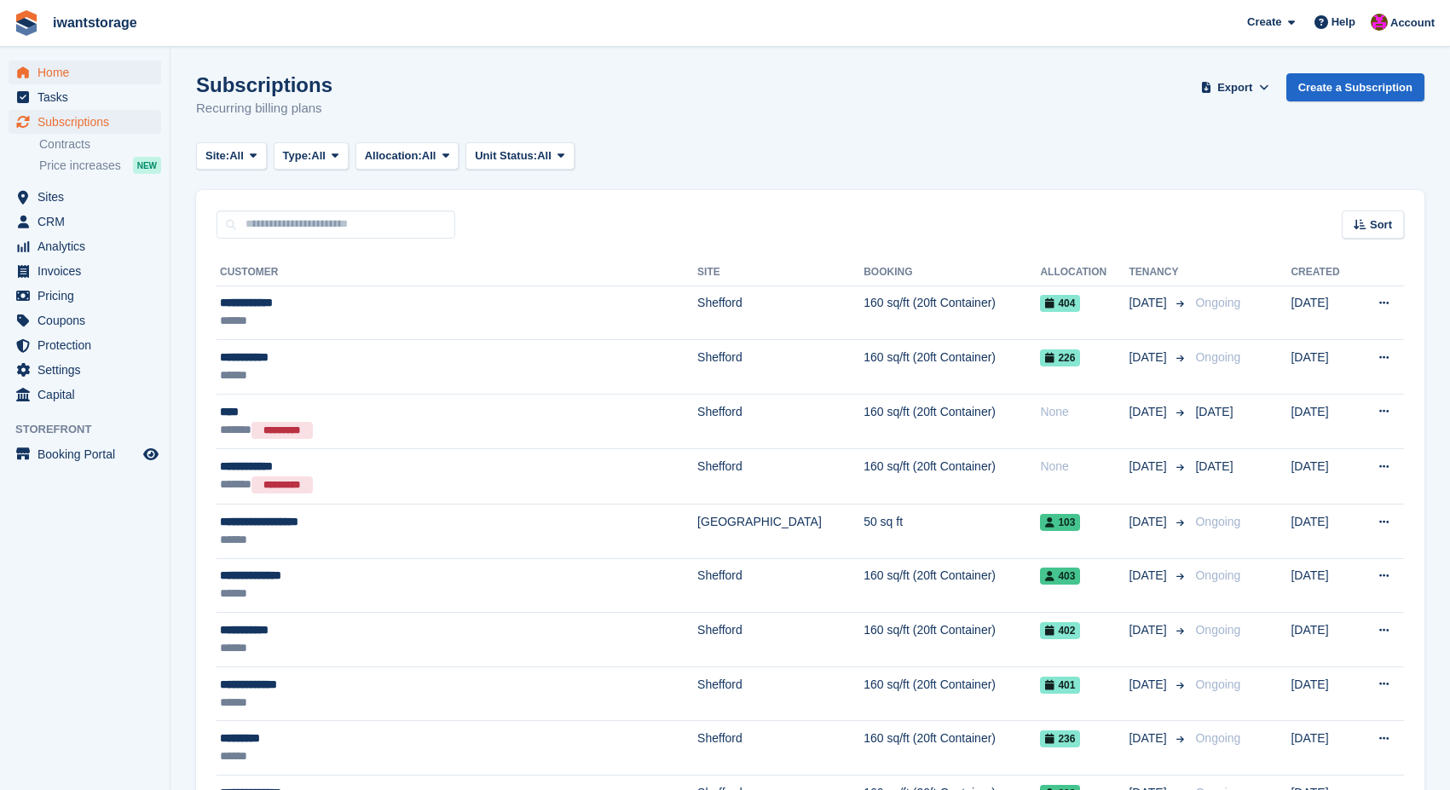
click at [50, 71] on span "Home" at bounding box center [88, 73] width 102 height 24
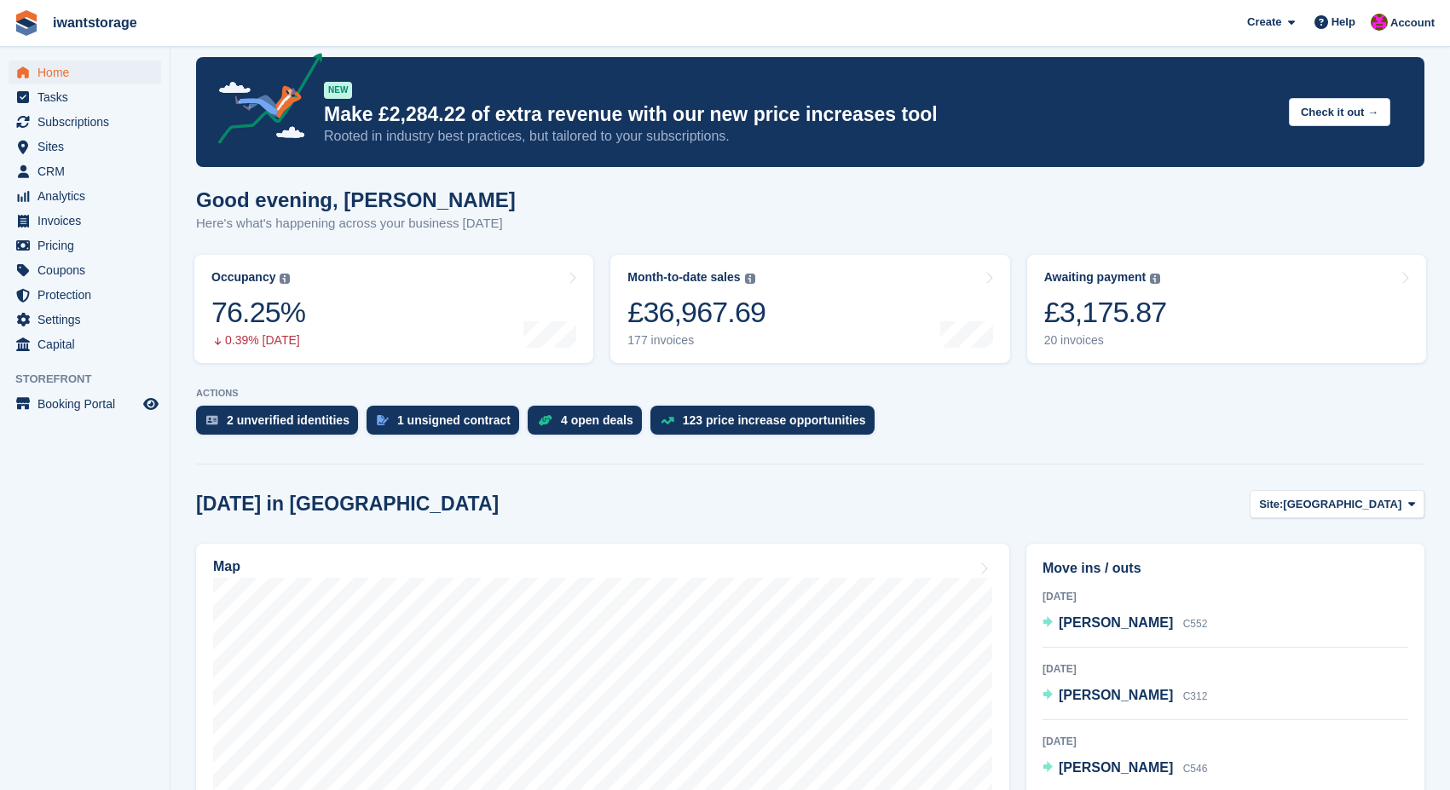
scroll to position [17, 0]
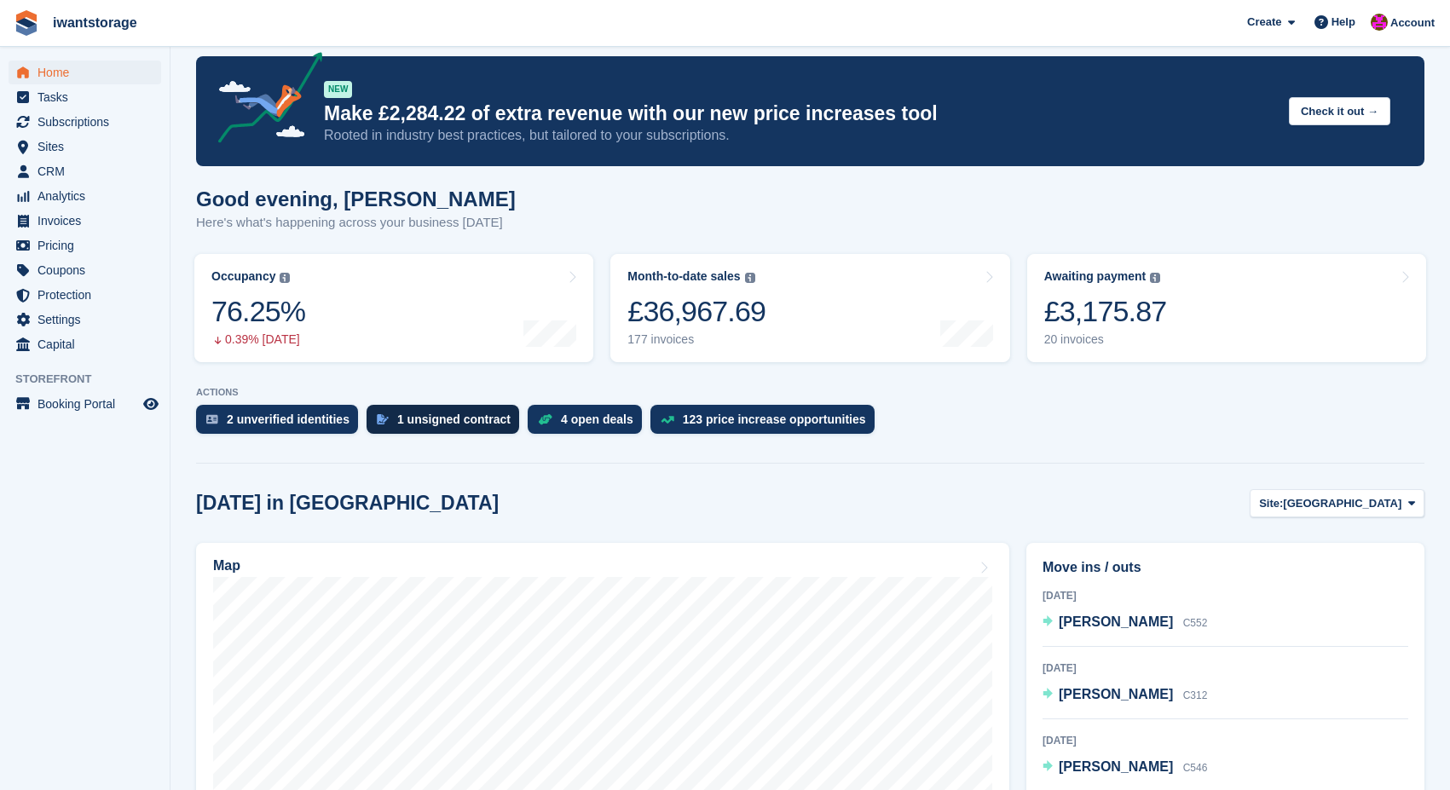
click at [490, 419] on div "1 unsigned contract" at bounding box center [453, 419] width 113 height 14
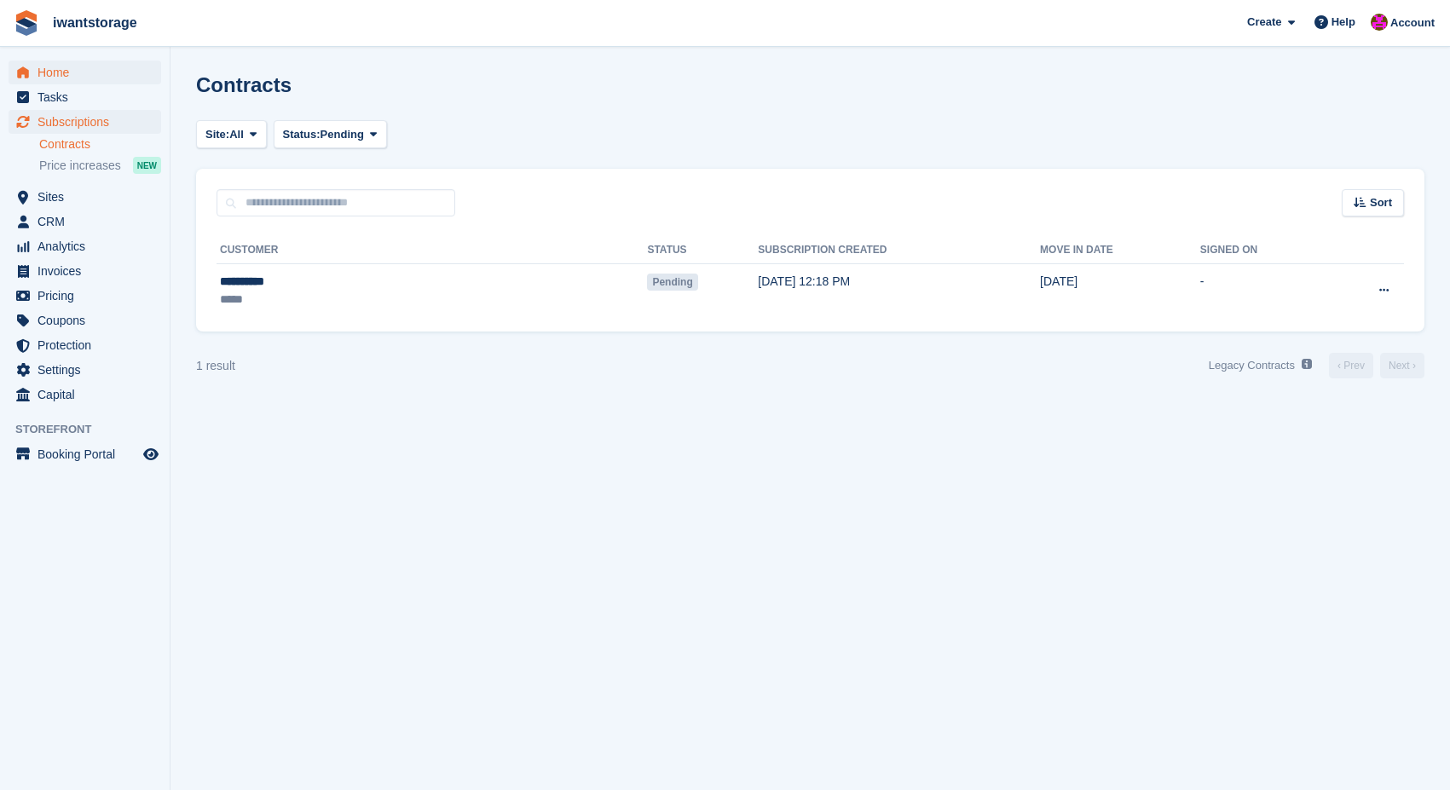
click at [38, 72] on span "Home" at bounding box center [88, 73] width 102 height 24
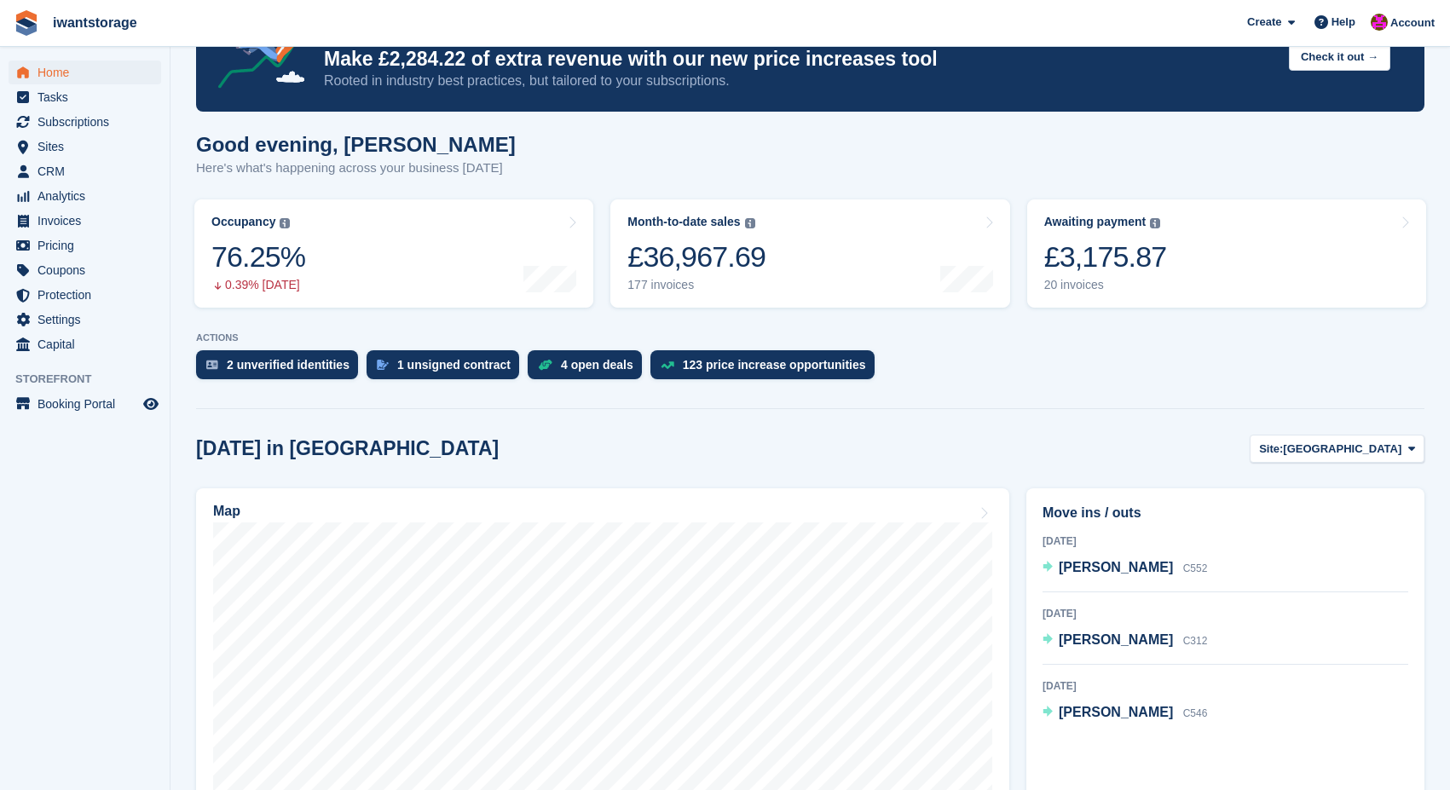
scroll to position [129, 0]
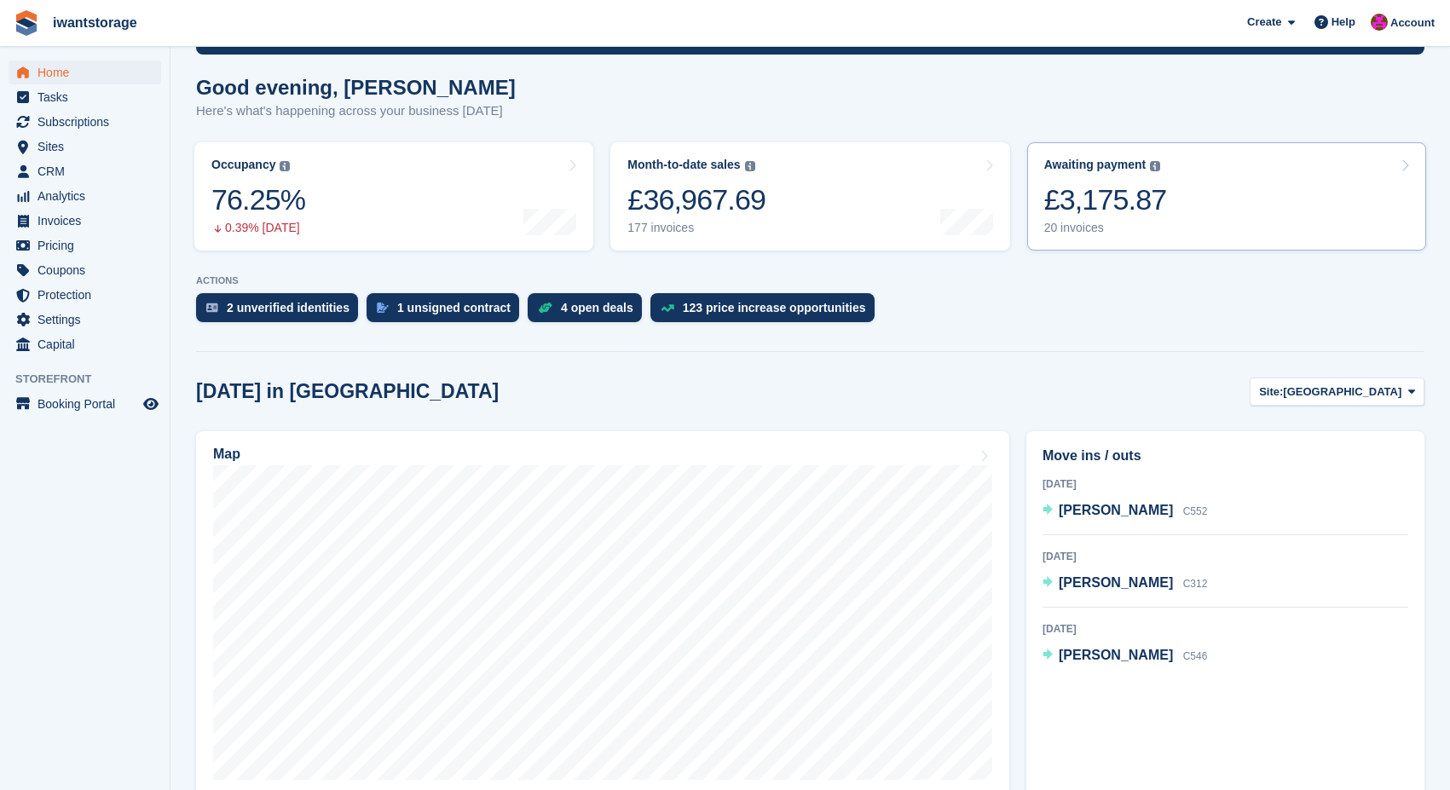
click at [1260, 169] on link "Awaiting payment The total outstanding balance on all open invoices. £3,175.87 …" at bounding box center [1226, 196] width 399 height 108
